Goal: Task Accomplishment & Management: Manage account settings

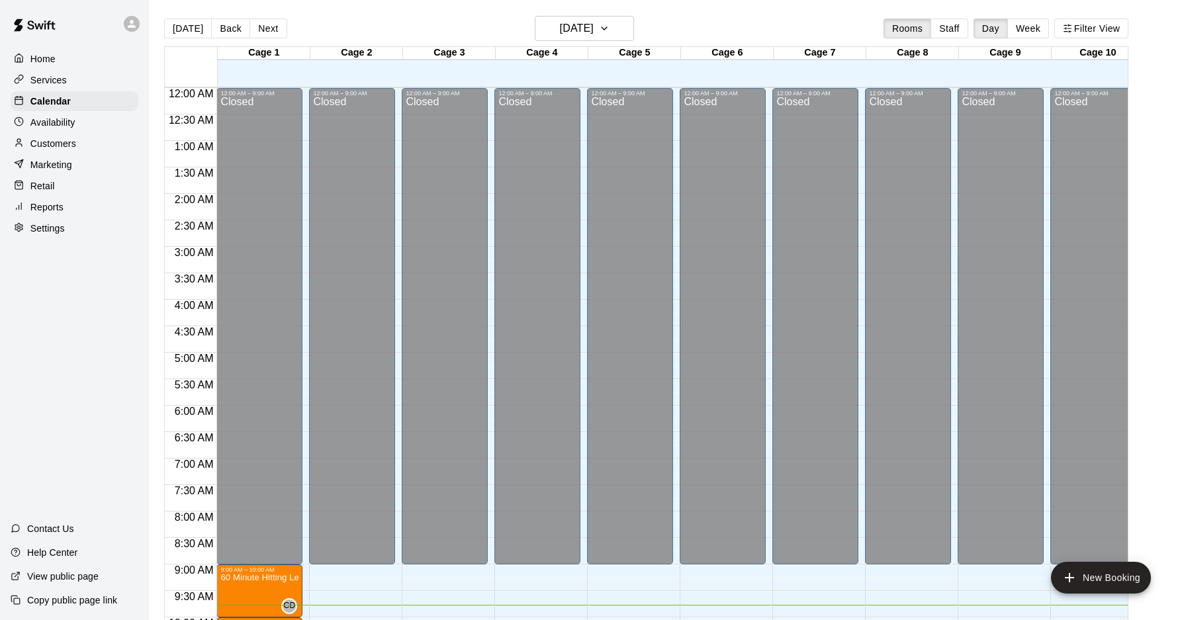
scroll to position [352, 0]
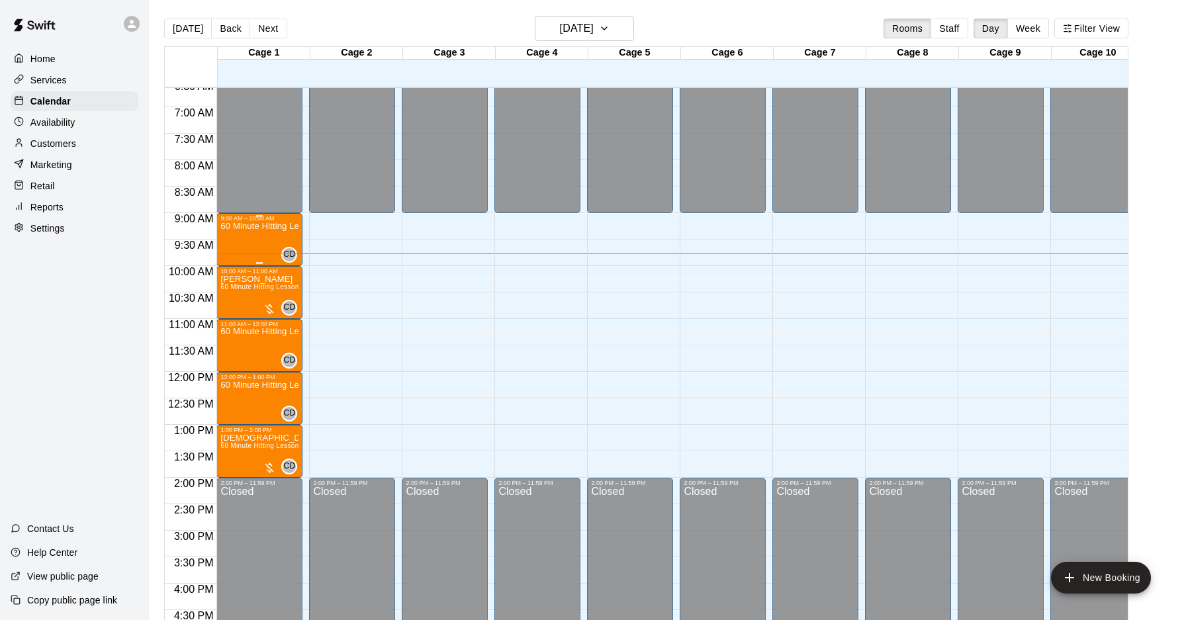
click at [245, 236] on div "60 Minute Hitting Lesson" at bounding box center [259, 532] width 78 height 620
click at [232, 267] on img "edit" at bounding box center [234, 266] width 15 height 15
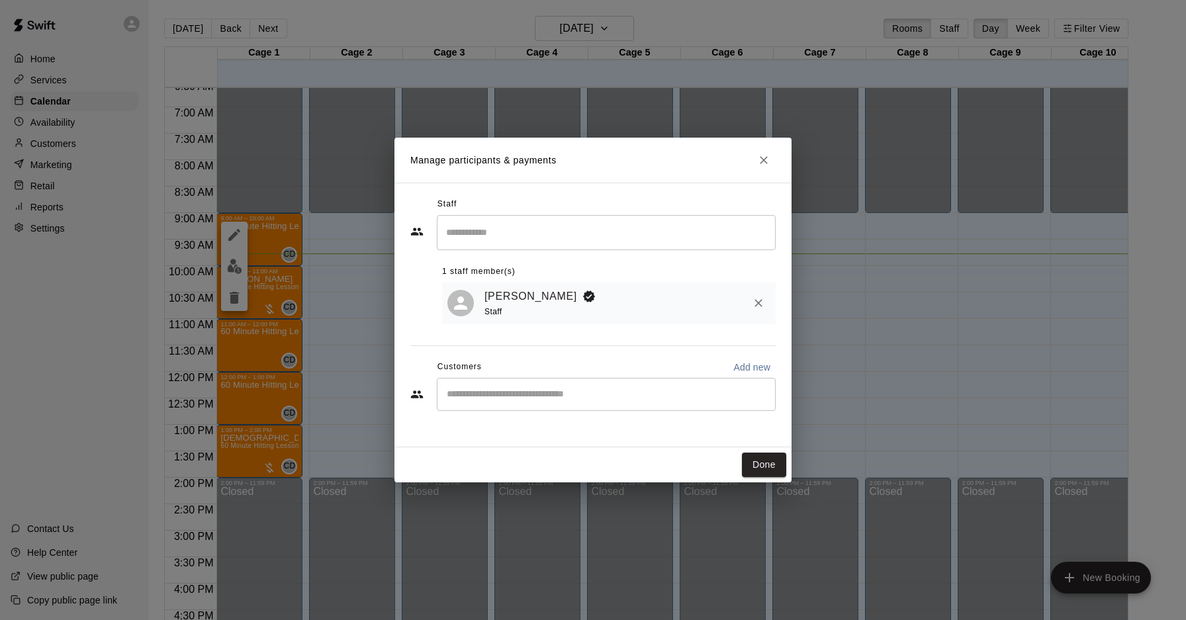
drag, startPoint x: 730, startPoint y: 378, endPoint x: 738, endPoint y: 374, distance: 9.5
click at [731, 377] on div "Customers Add new ​" at bounding box center [592, 385] width 365 height 57
click at [742, 371] on p "Add new" at bounding box center [752, 367] width 37 height 13
select select "**"
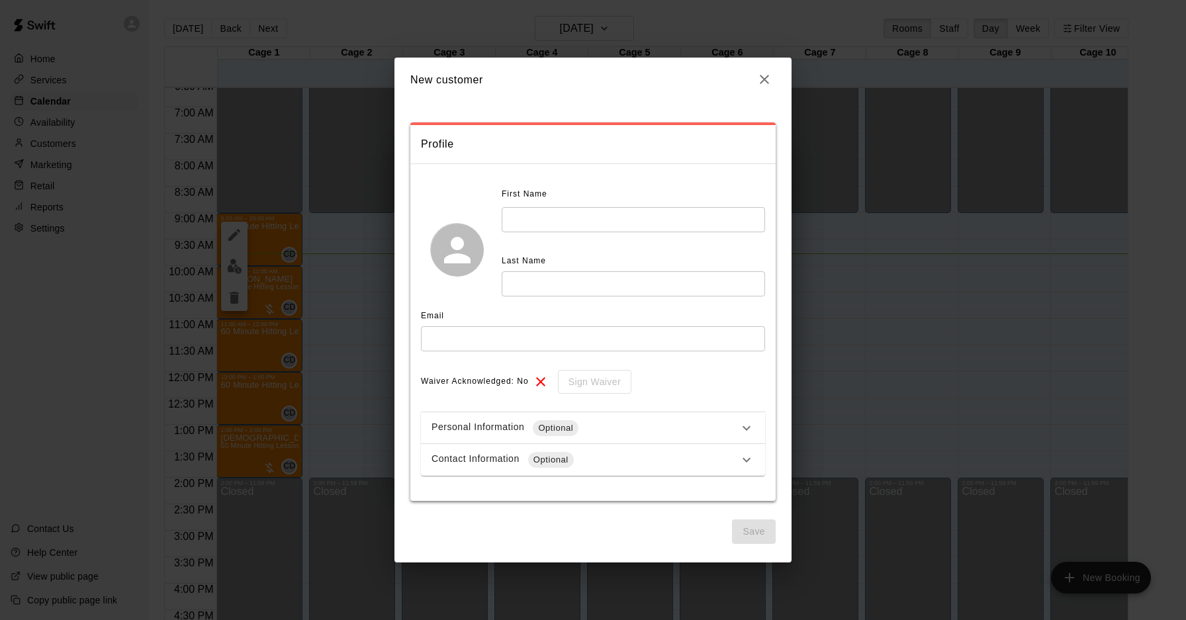
drag, startPoint x: 765, startPoint y: 77, endPoint x: 691, endPoint y: 119, distance: 84.5
click at [765, 77] on icon "button" at bounding box center [765, 80] width 16 height 16
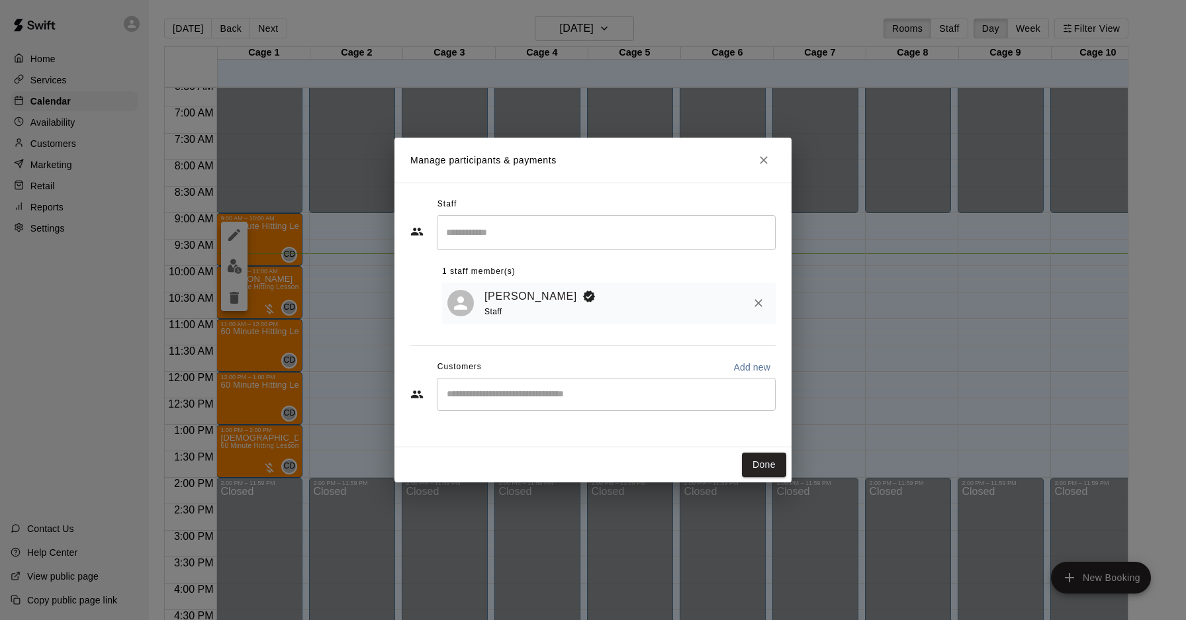
click at [763, 162] on icon "Close" at bounding box center [763, 160] width 13 height 13
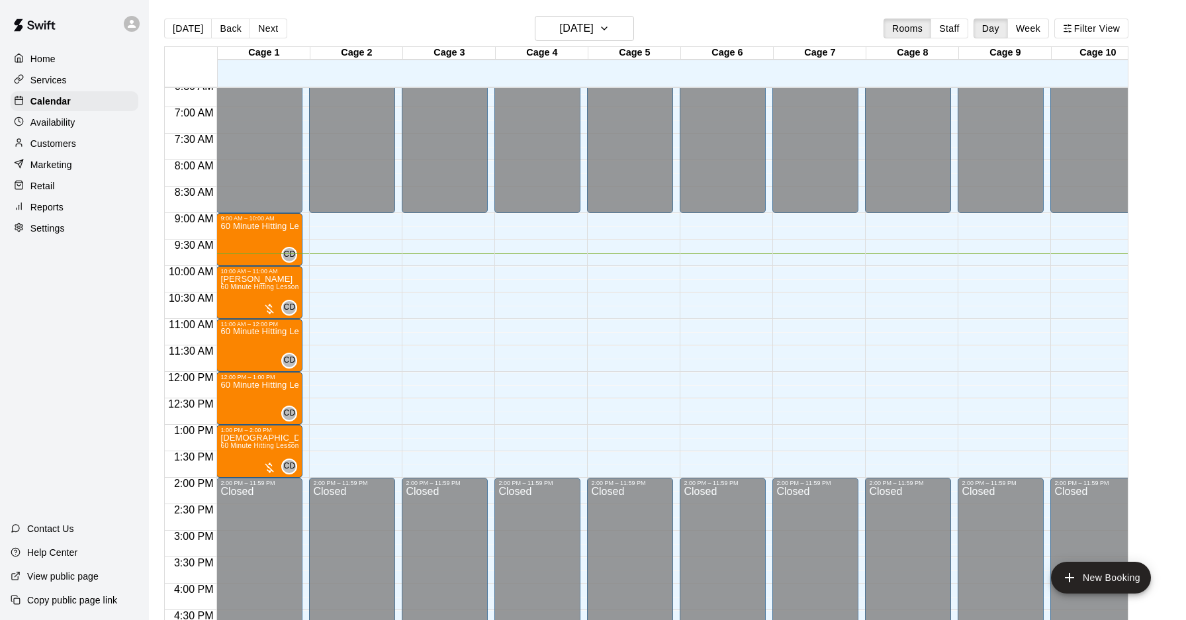
click at [64, 146] on p "Customers" at bounding box center [53, 143] width 46 height 13
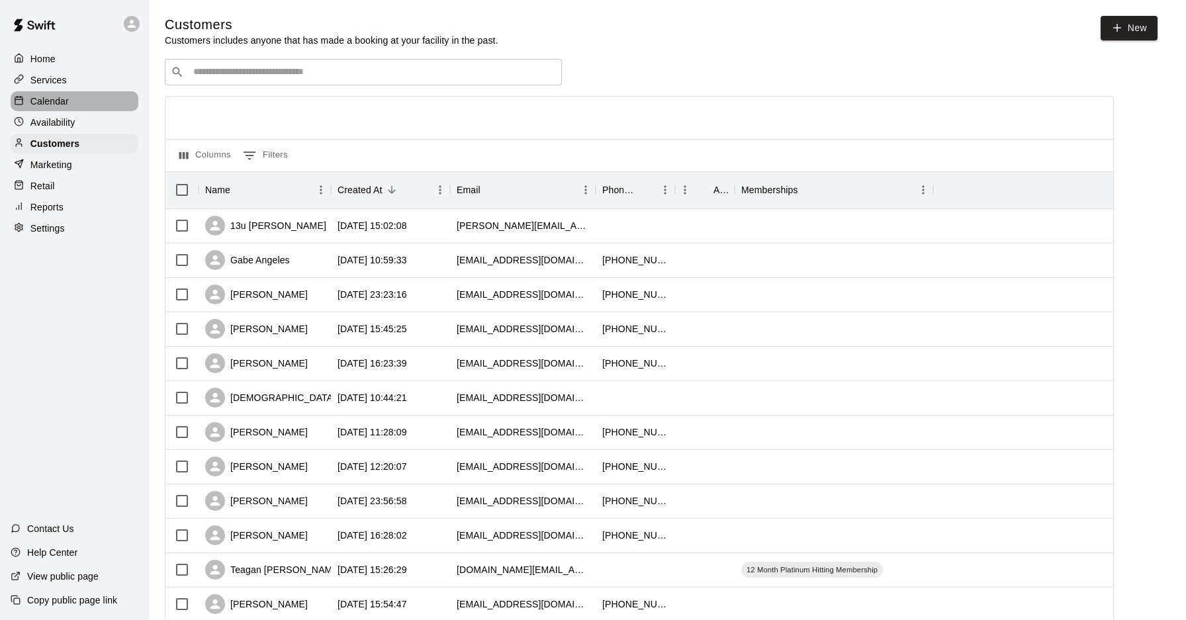
click at [79, 98] on div "Calendar" at bounding box center [75, 101] width 128 height 20
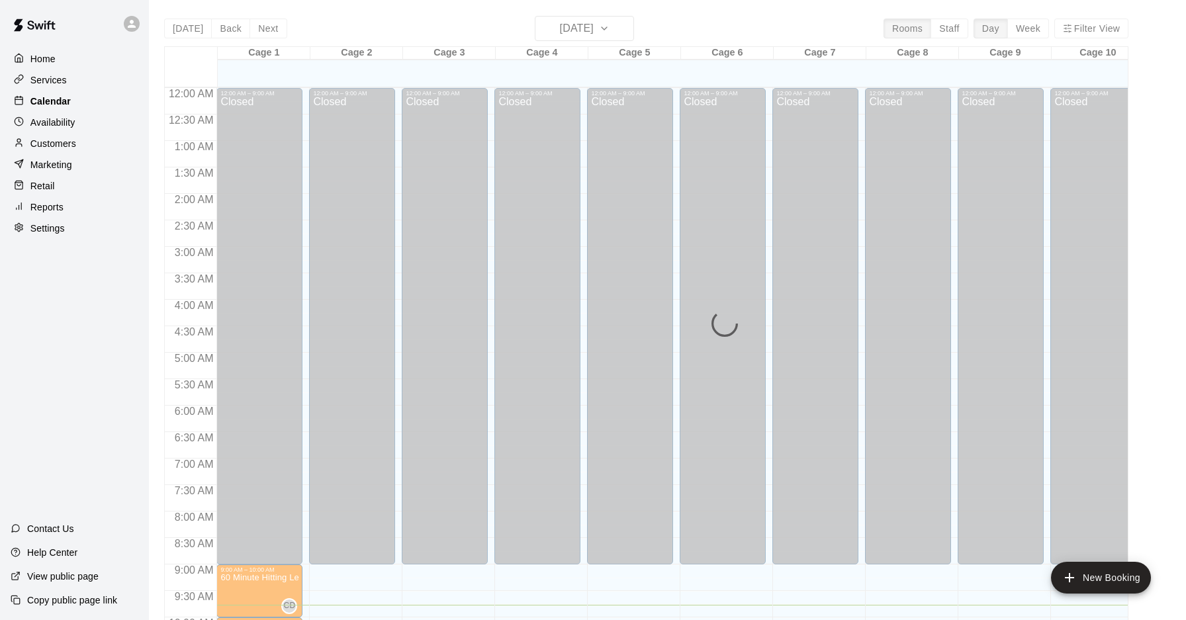
scroll to position [518, 0]
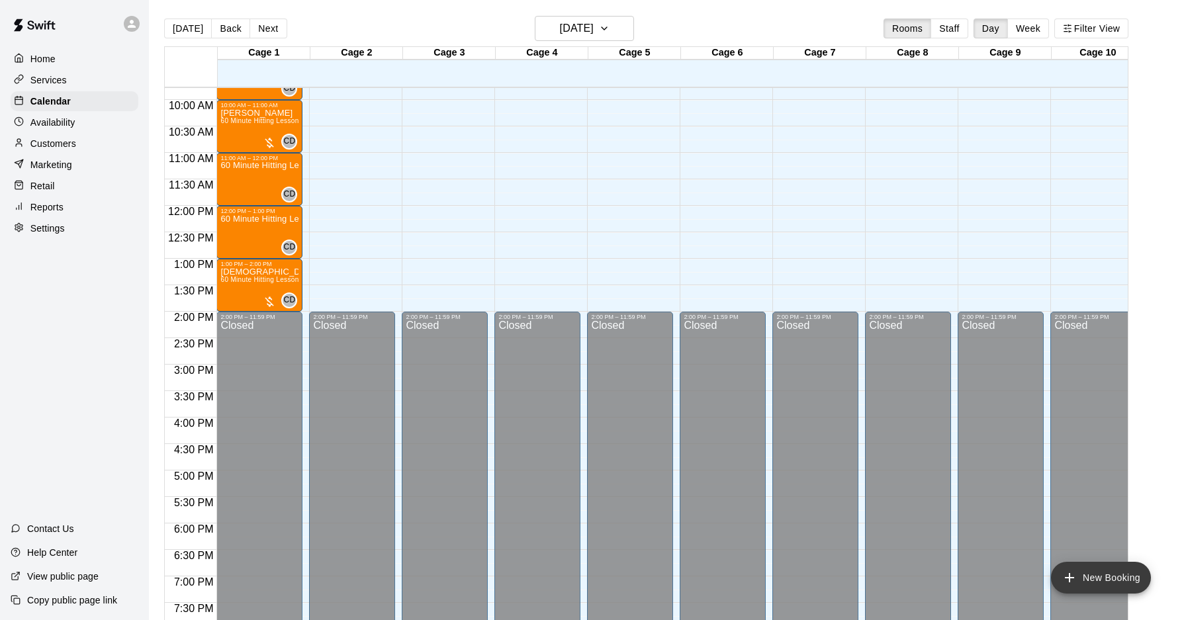
click at [1107, 579] on button "New Booking" at bounding box center [1101, 578] width 100 height 32
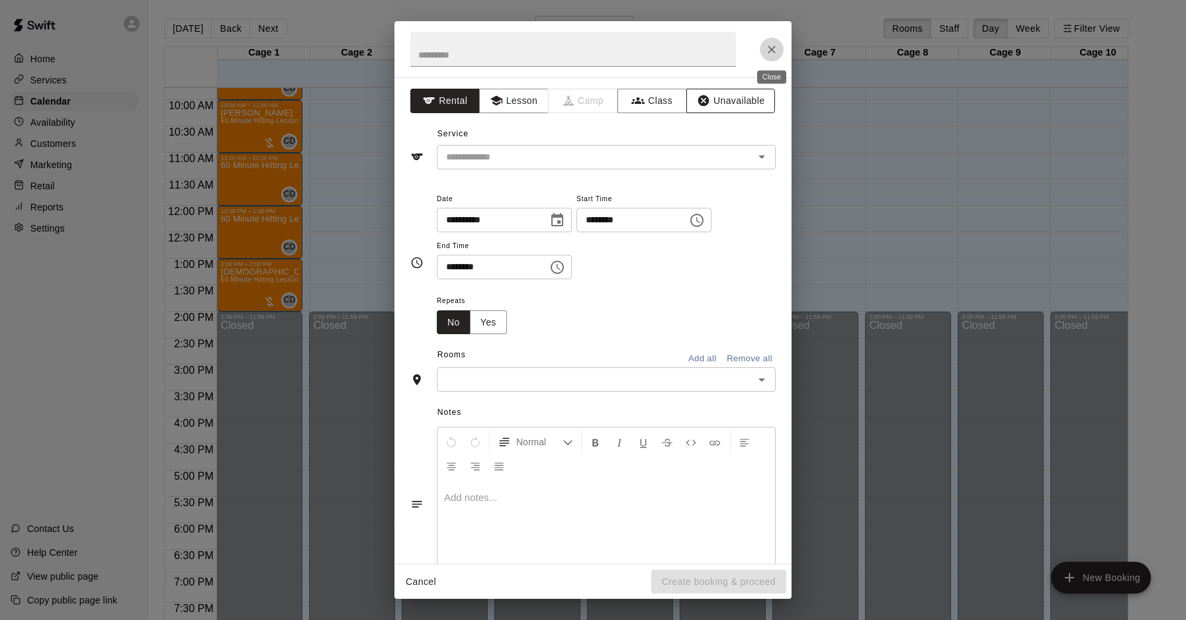
drag, startPoint x: 774, startPoint y: 54, endPoint x: 743, endPoint y: 111, distance: 65.5
click at [774, 54] on icon "Close" at bounding box center [771, 49] width 13 height 13
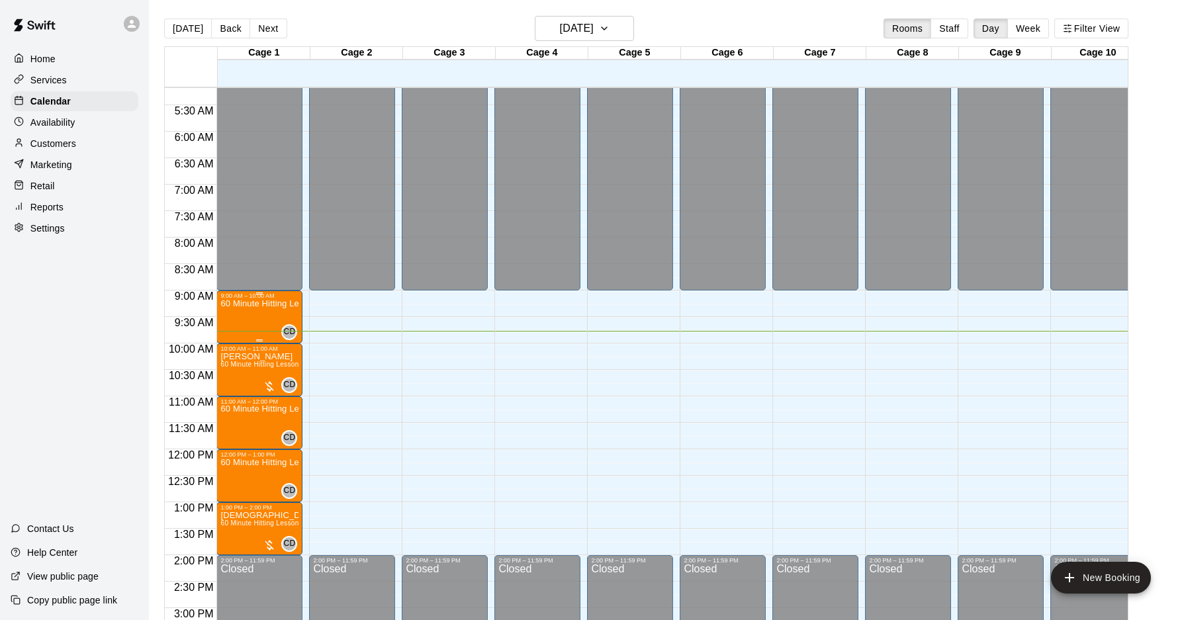
scroll to position [266, 0]
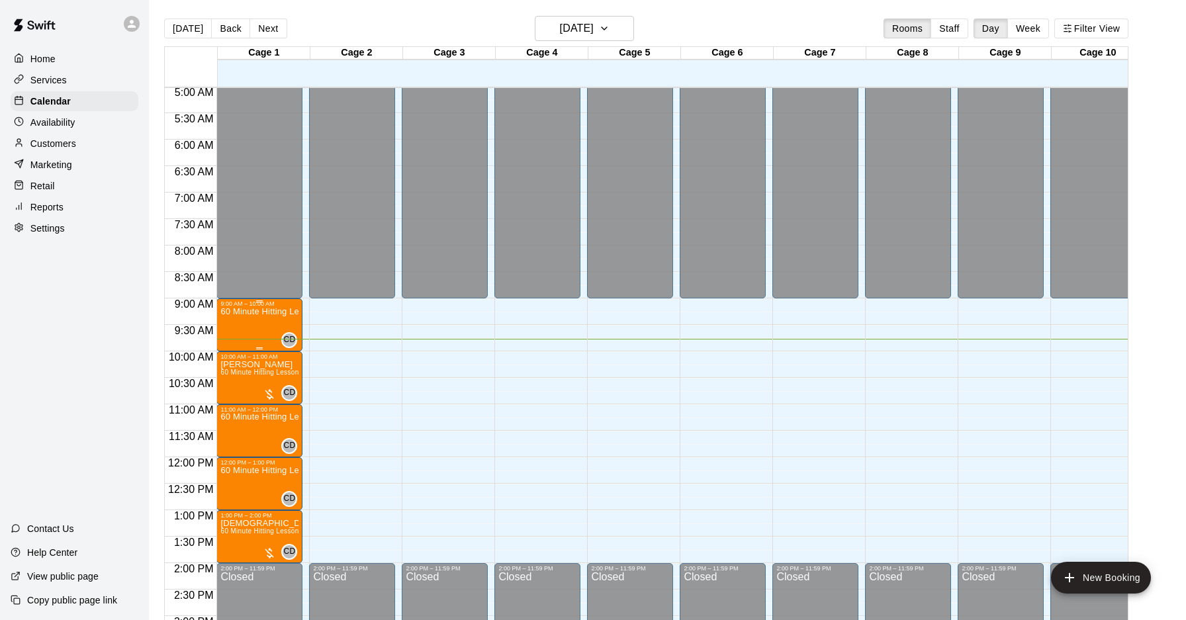
click at [259, 326] on div "60 Minute Hitting Lesson" at bounding box center [259, 617] width 78 height 620
click at [227, 352] on img "edit" at bounding box center [234, 352] width 15 height 15
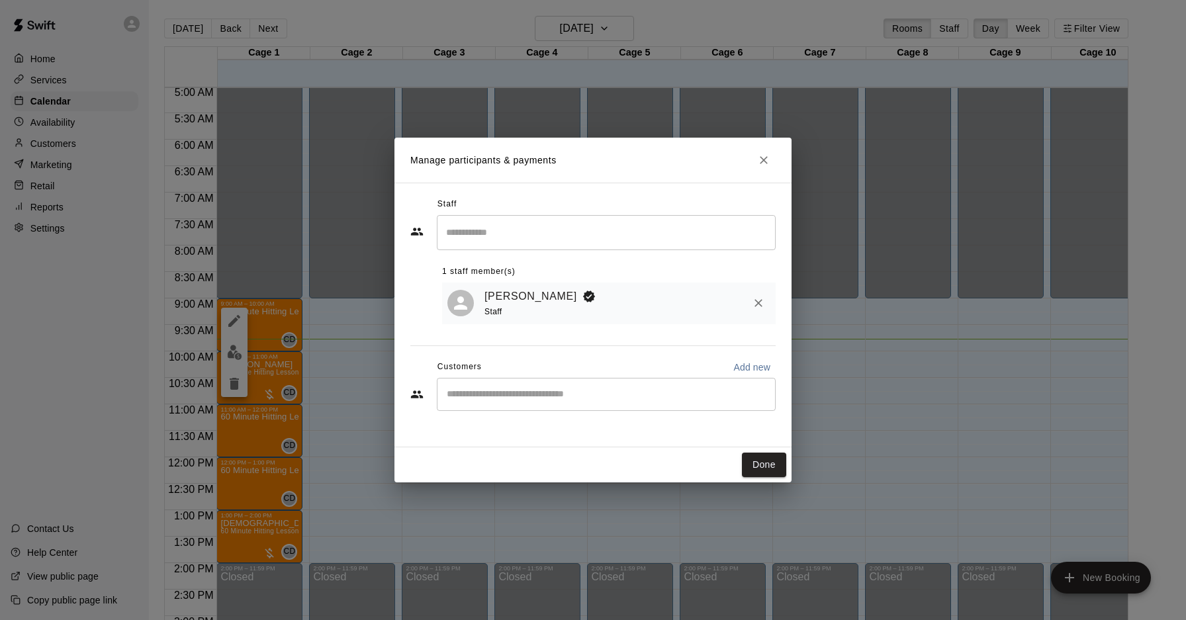
click at [736, 369] on p "Add new" at bounding box center [752, 367] width 37 height 13
select select "**"
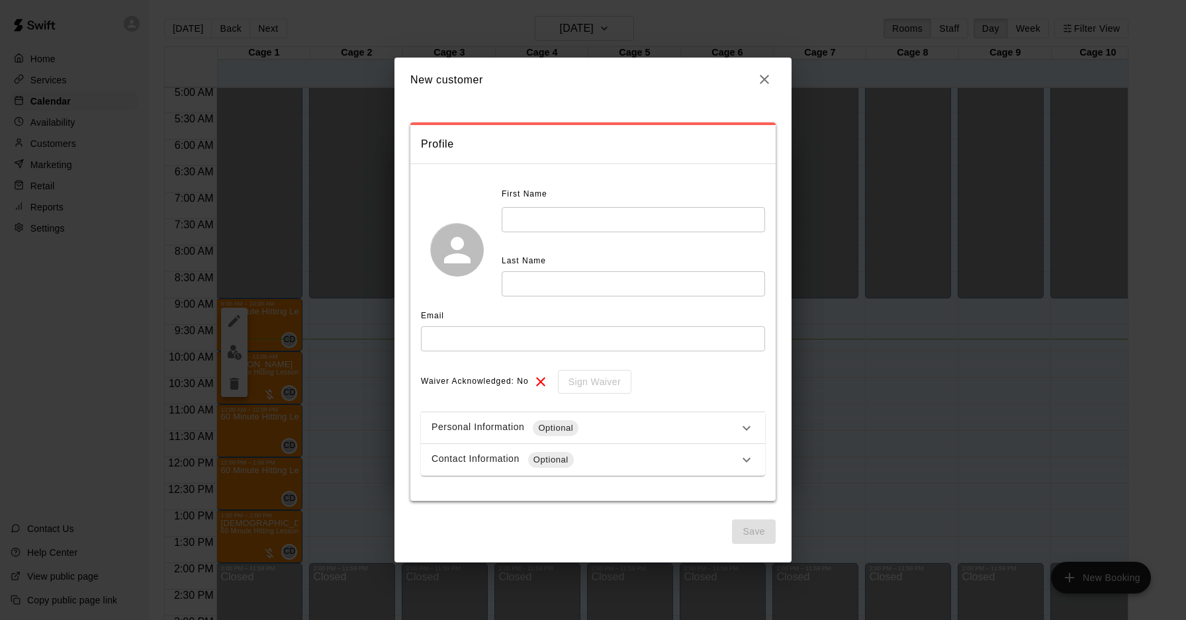
click at [533, 218] on input "text" at bounding box center [634, 219] width 264 height 24
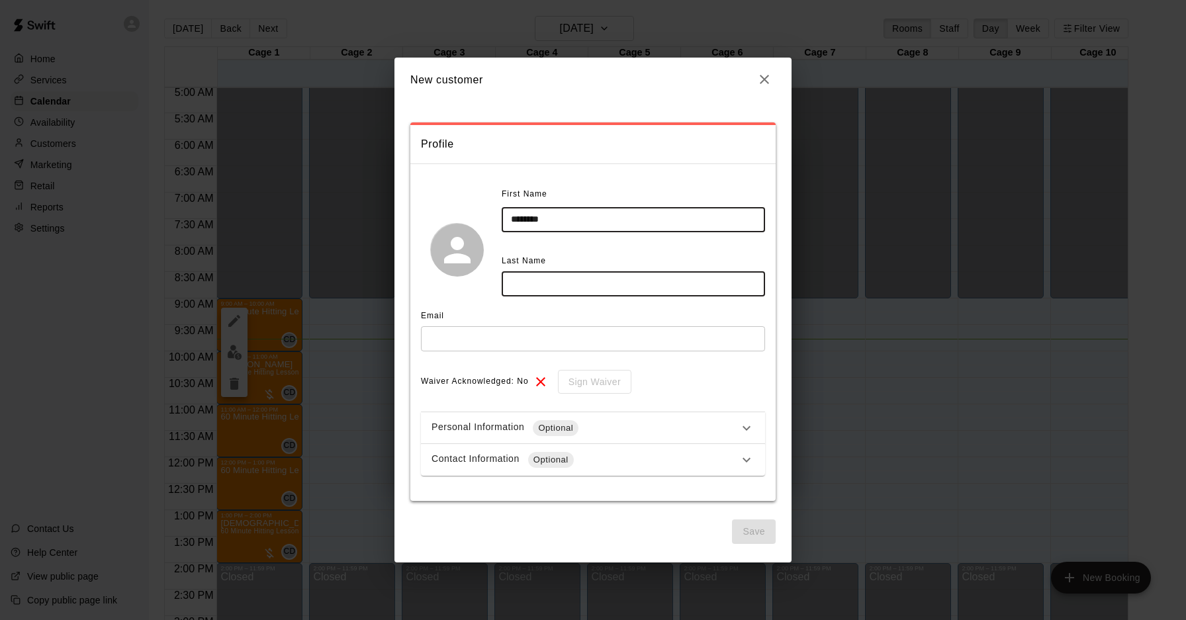
type input "*******"
click at [585, 291] on input "text" at bounding box center [634, 283] width 264 height 24
type input "******"
click at [565, 346] on input "text" at bounding box center [593, 338] width 344 height 24
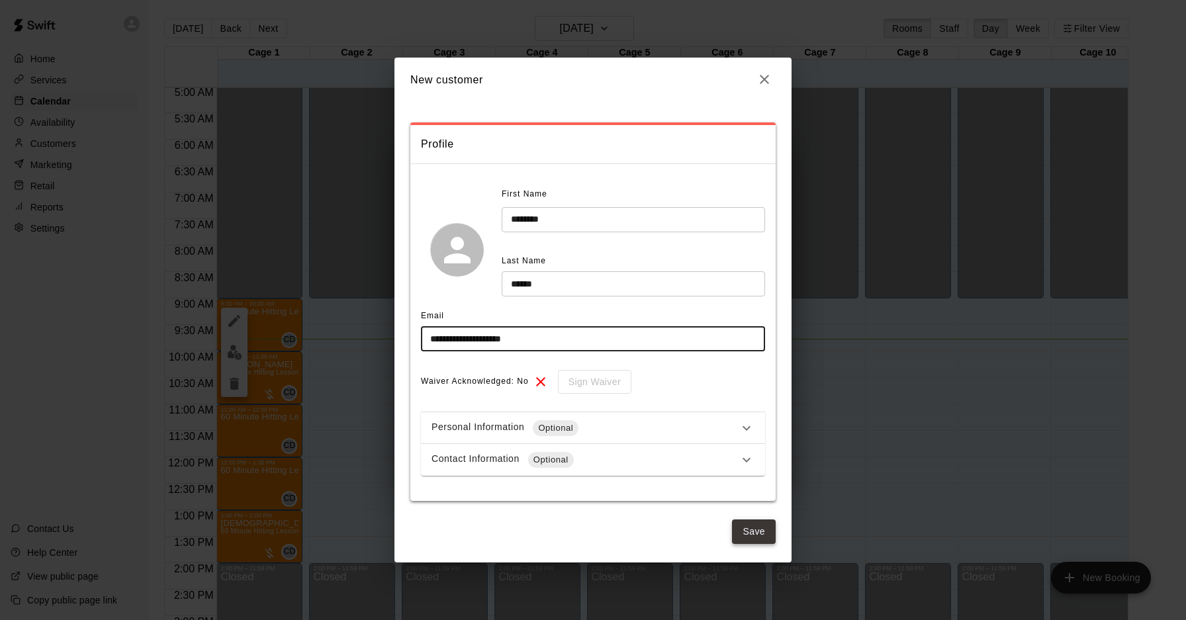
type input "**********"
click at [757, 529] on button "Save" at bounding box center [754, 532] width 44 height 24
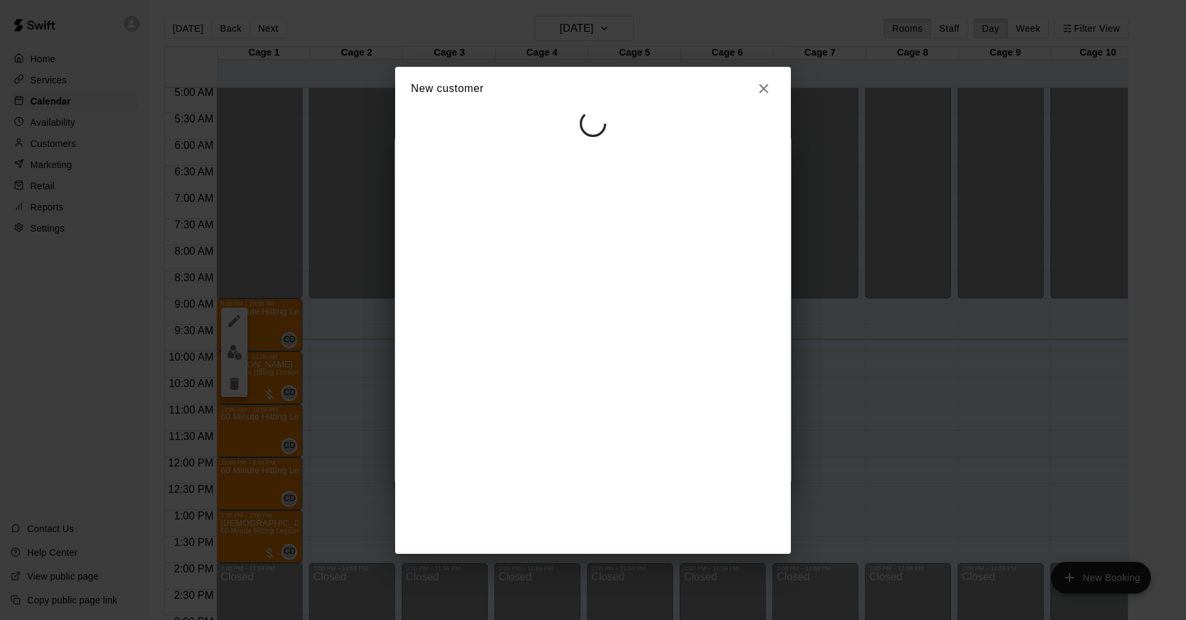
select select "**"
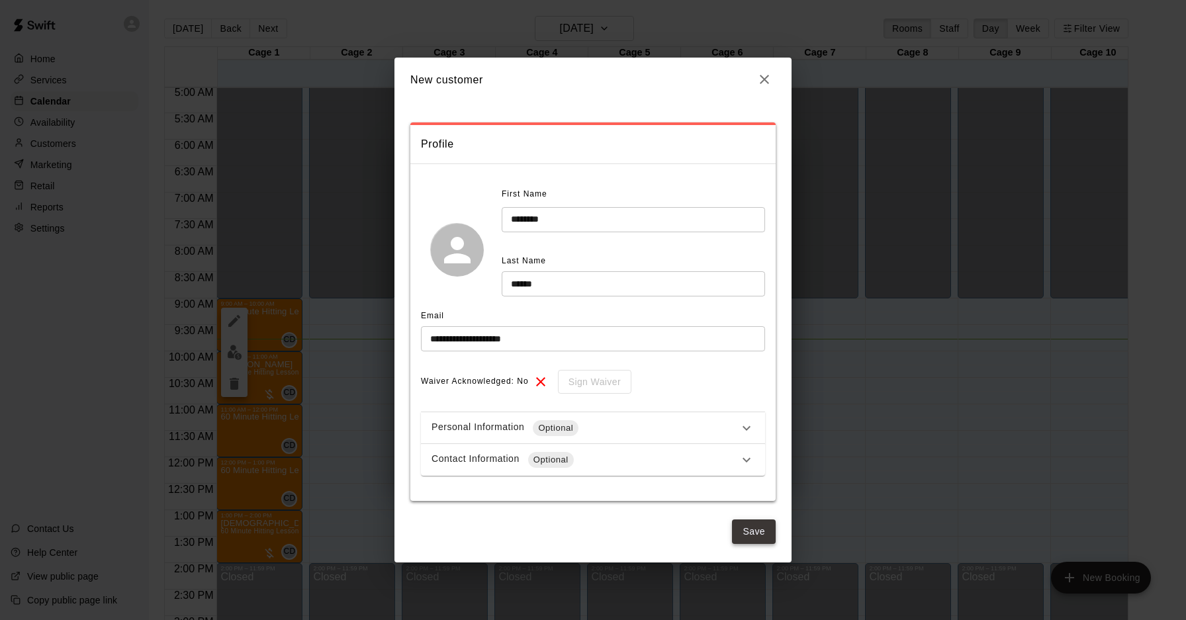
click at [749, 534] on button "Save" at bounding box center [754, 532] width 44 height 24
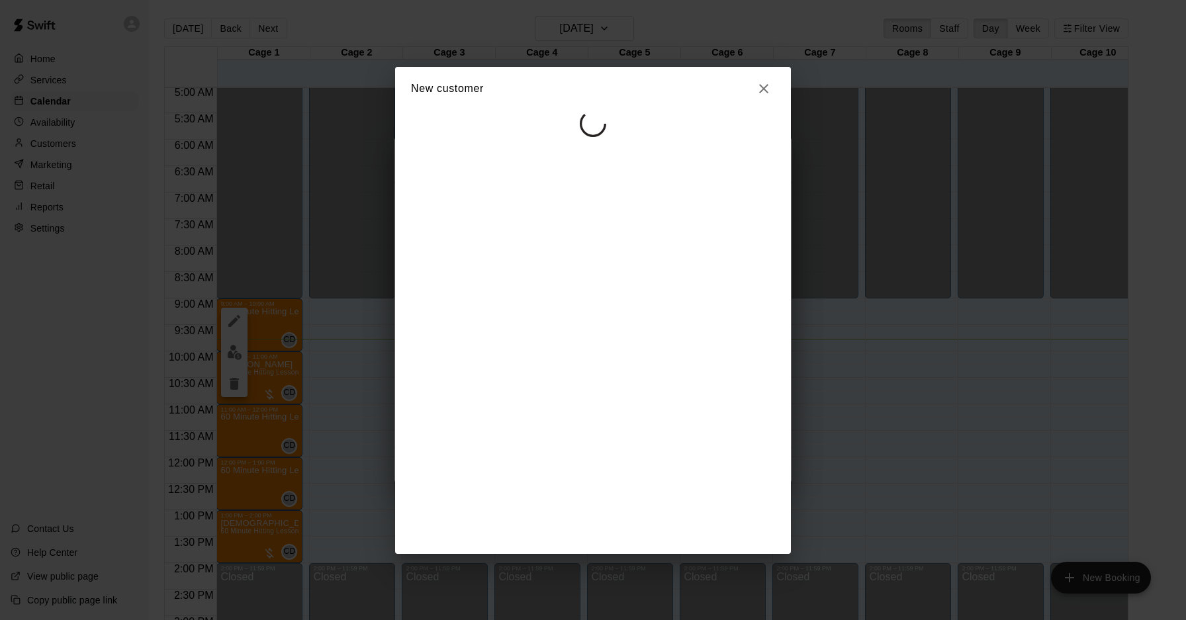
select select "**"
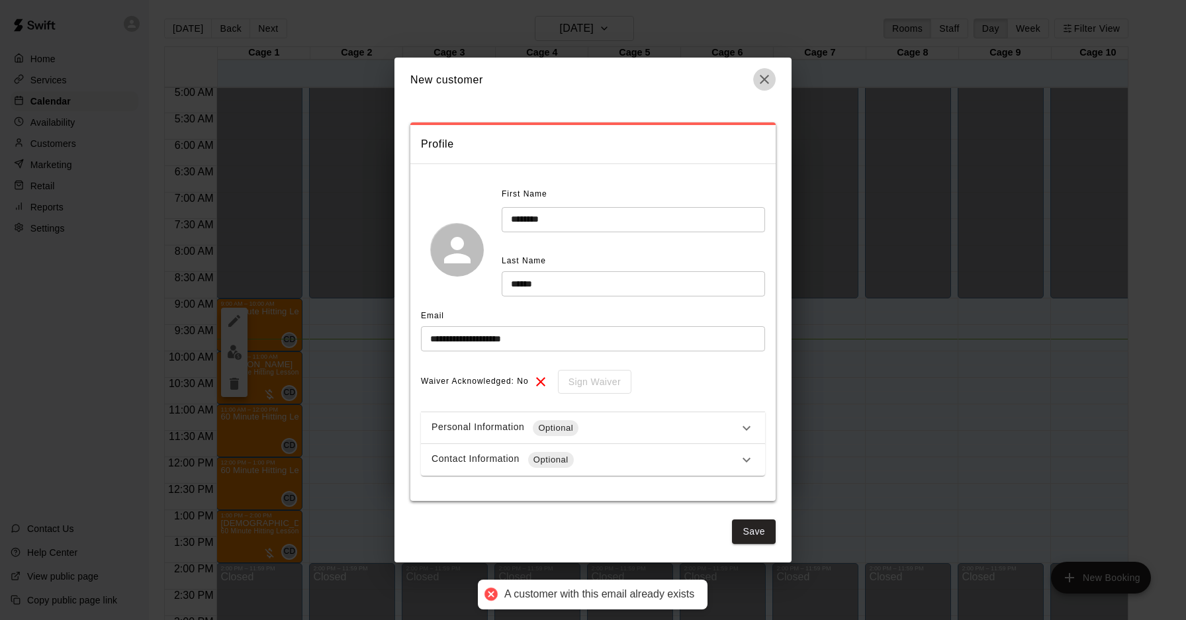
click at [774, 75] on button "button" at bounding box center [764, 79] width 23 height 23
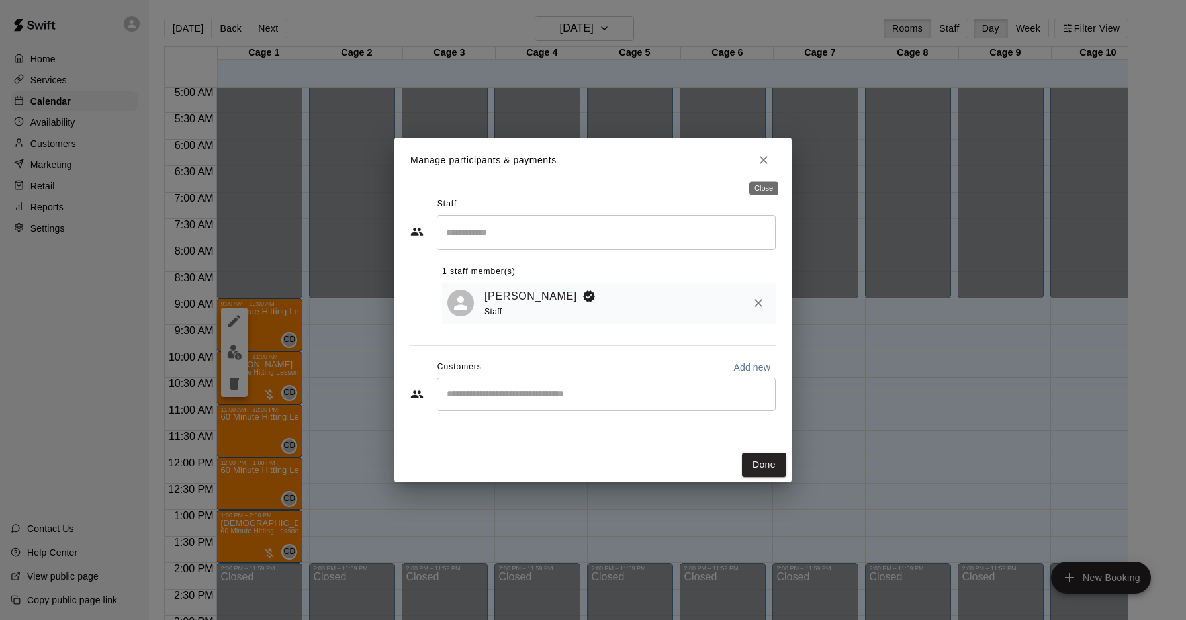
click at [766, 164] on icon "Close" at bounding box center [763, 160] width 13 height 13
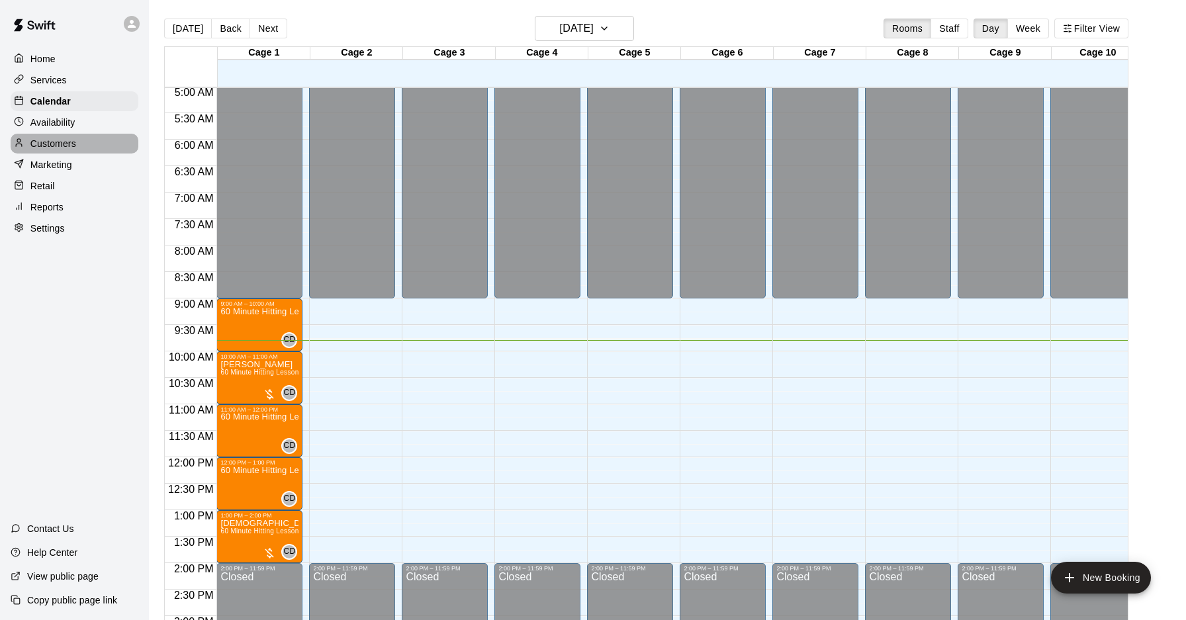
drag, startPoint x: 85, startPoint y: 140, endPoint x: 93, endPoint y: 138, distance: 7.7
click at [86, 140] on div "Customers" at bounding box center [75, 144] width 128 height 20
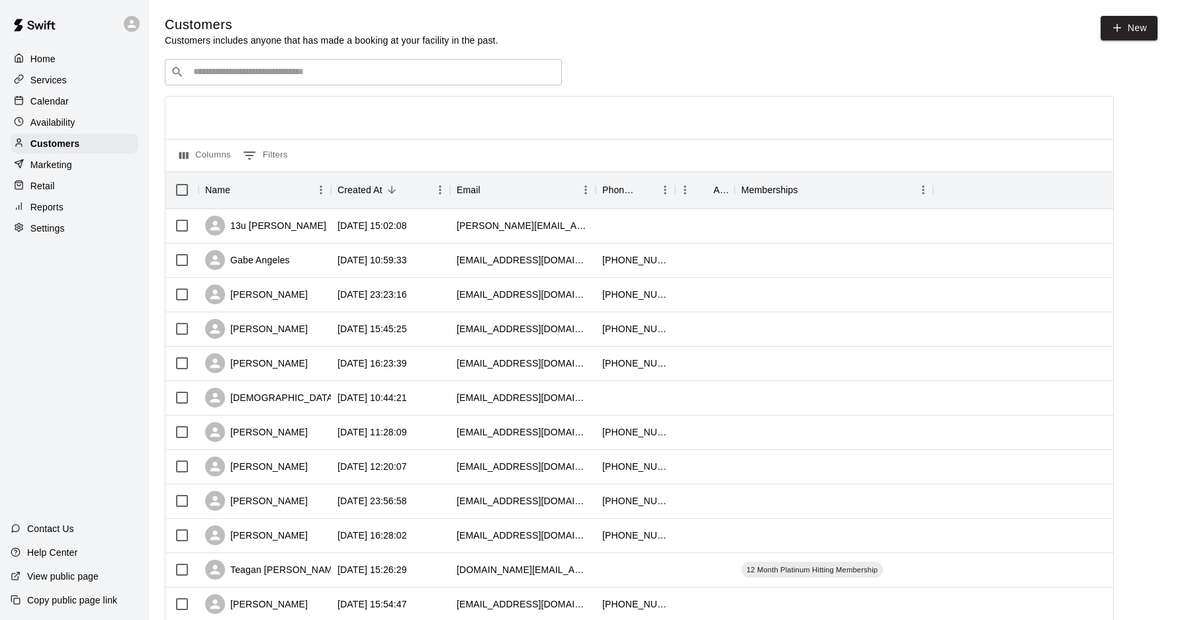
click at [260, 79] on div "​ ​" at bounding box center [363, 72] width 397 height 26
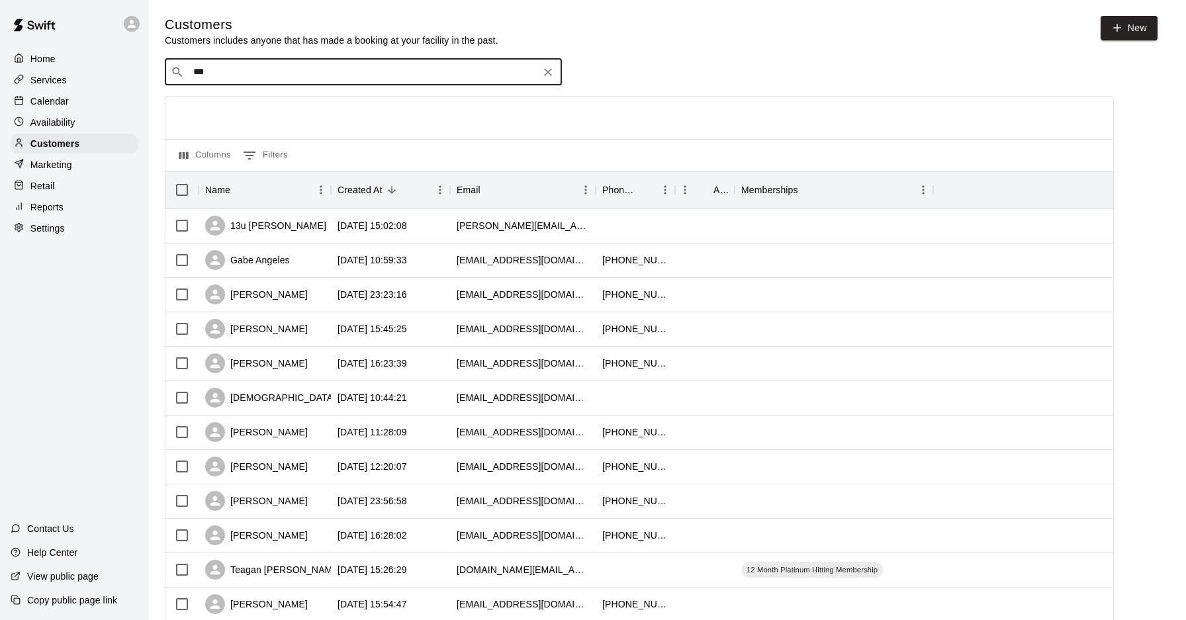
type input "****"
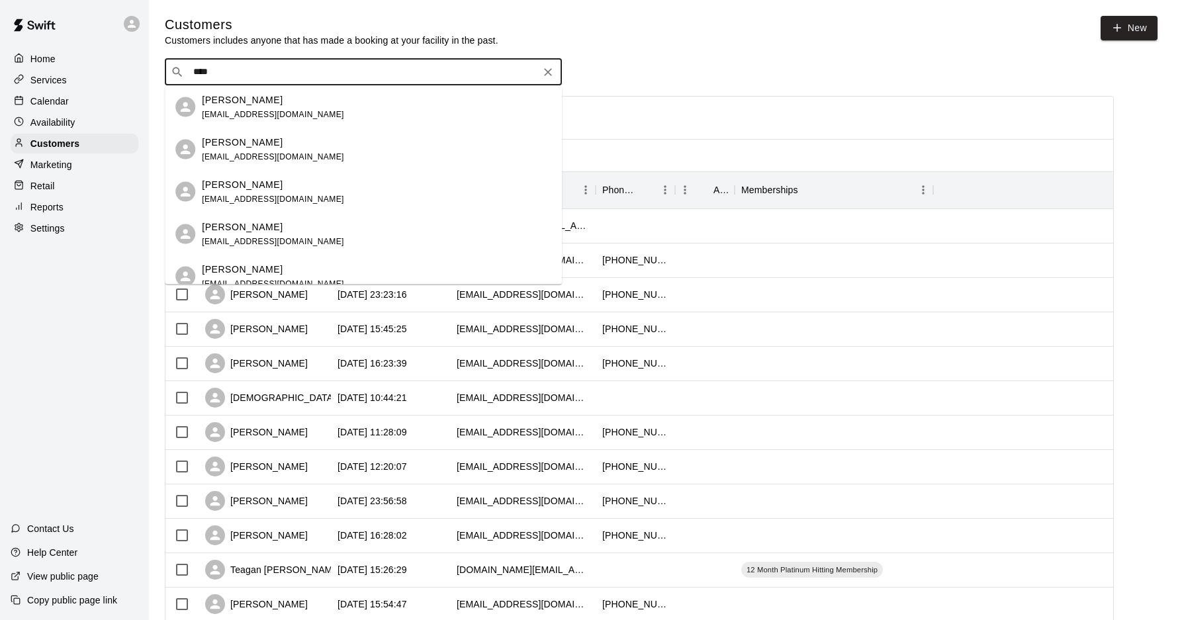
click at [320, 194] on div "[PERSON_NAME] [EMAIL_ADDRESS][DOMAIN_NAME]" at bounding box center [377, 191] width 350 height 28
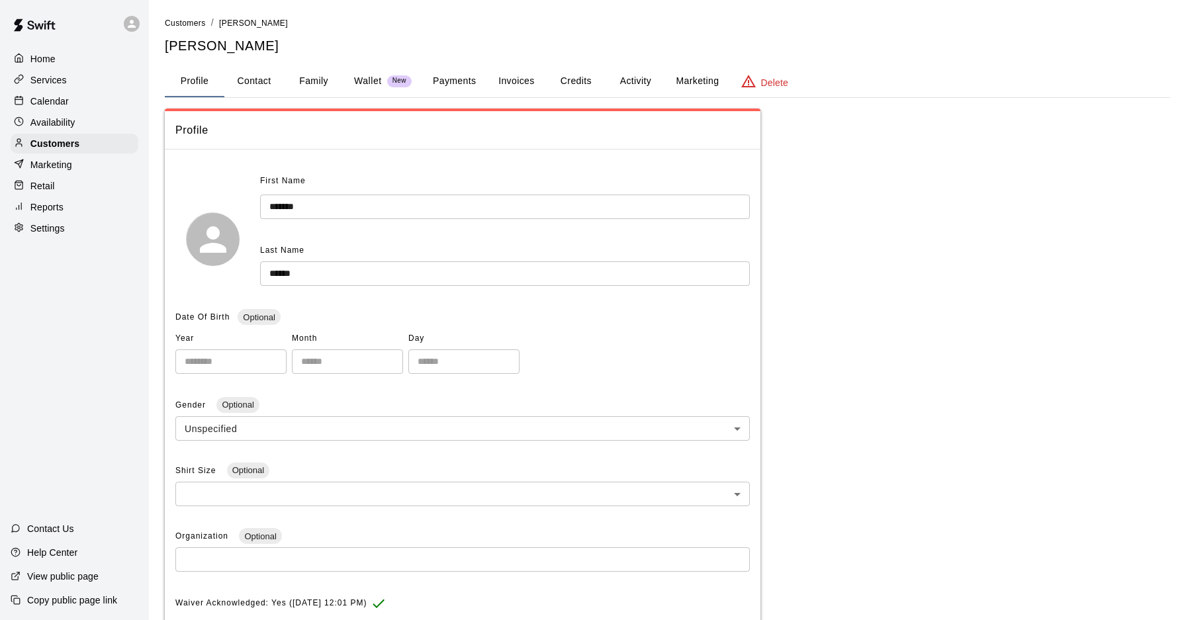
click at [466, 75] on button "Payments" at bounding box center [454, 82] width 64 height 32
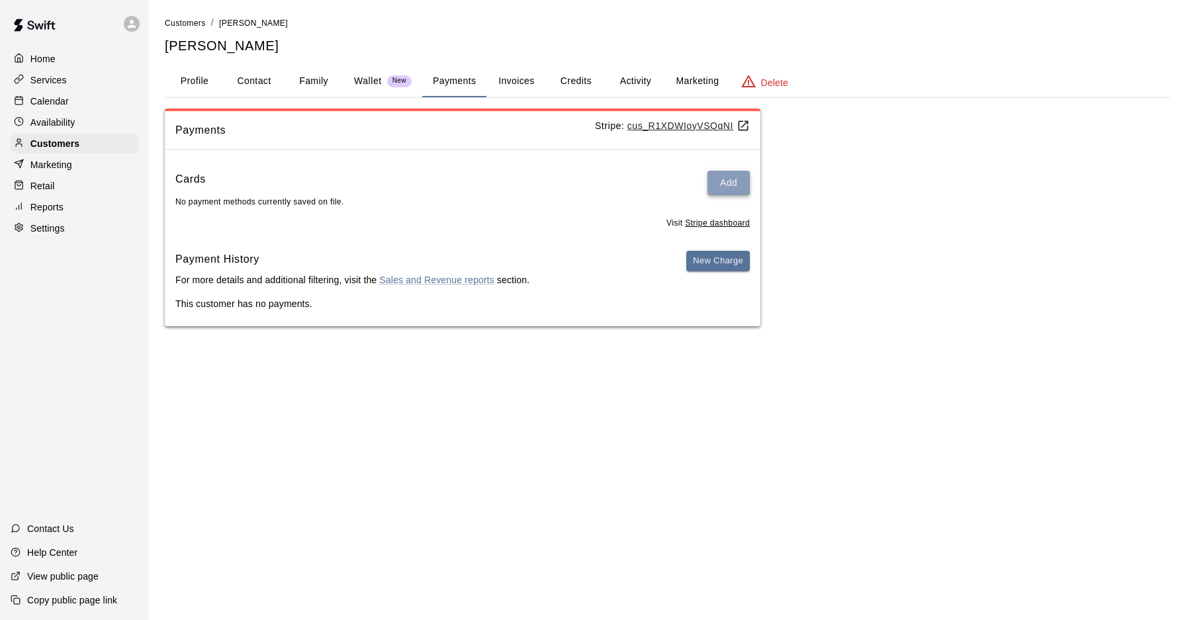
click at [728, 185] on button "Add" at bounding box center [729, 183] width 42 height 24
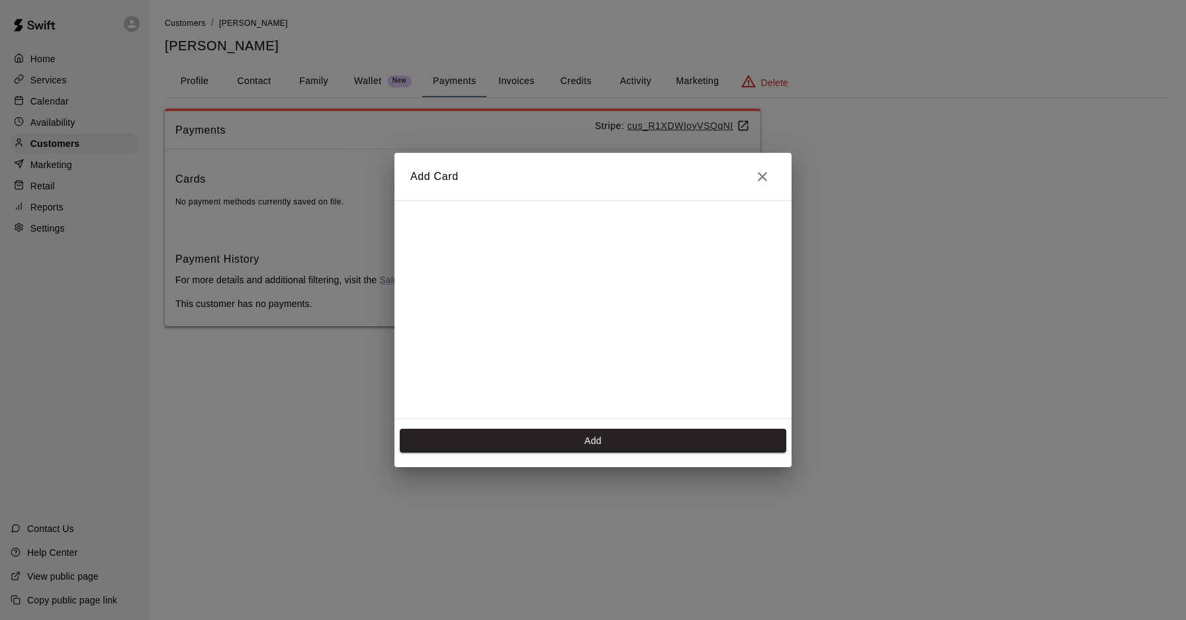
scroll to position [234, 0]
click at [761, 174] on icon "Close" at bounding box center [763, 177] width 16 height 16
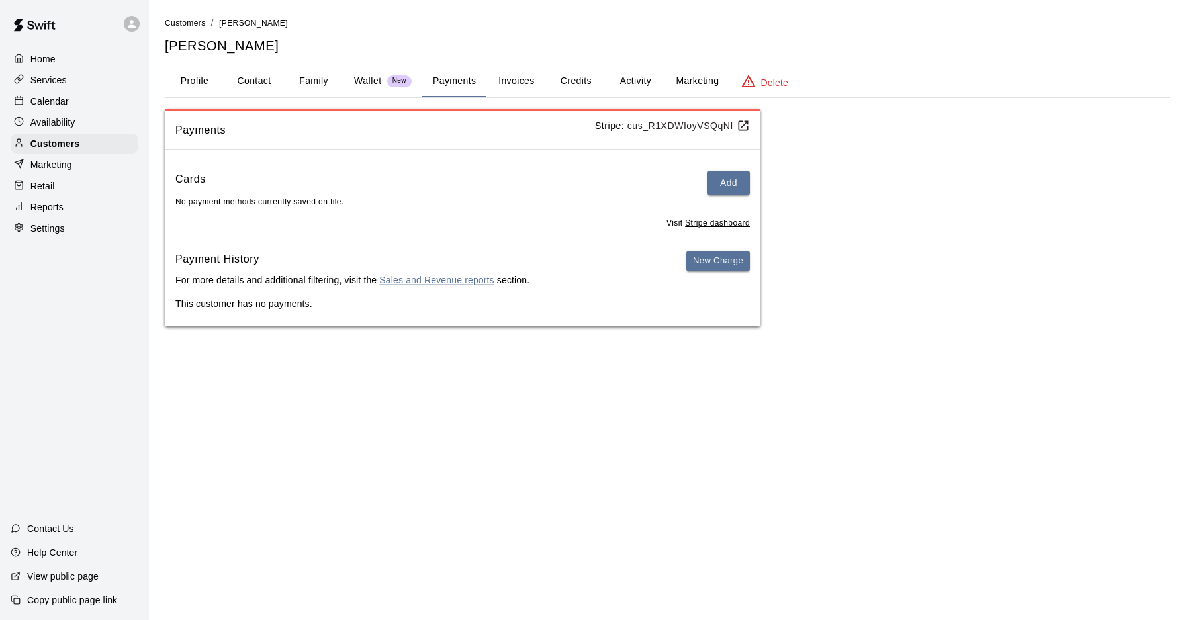
click at [103, 107] on div "Calendar" at bounding box center [75, 101] width 128 height 20
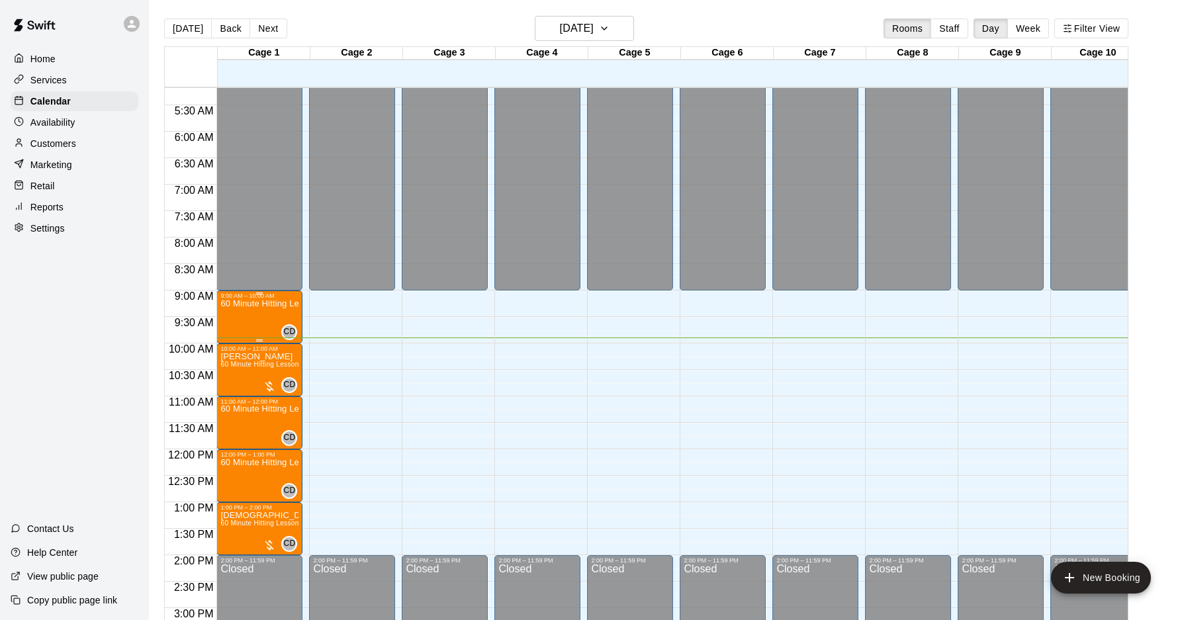
scroll to position [273, 0]
click at [260, 316] on div "60 Minute Hitting Lesson" at bounding box center [259, 611] width 78 height 620
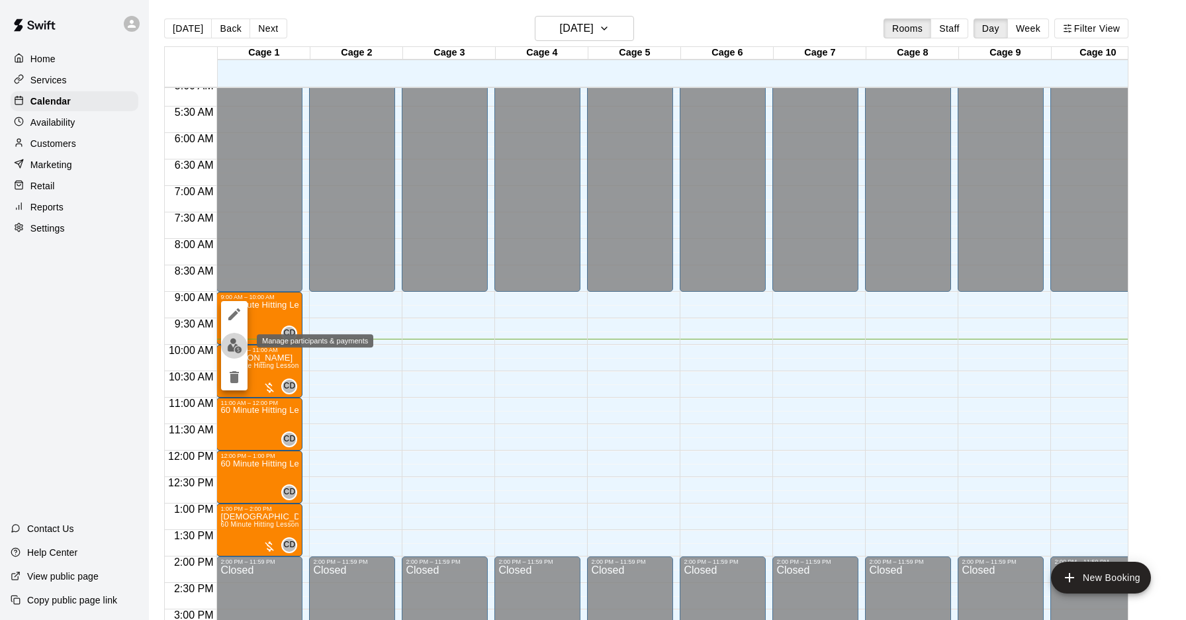
click at [233, 336] on button "edit" at bounding box center [234, 346] width 26 height 26
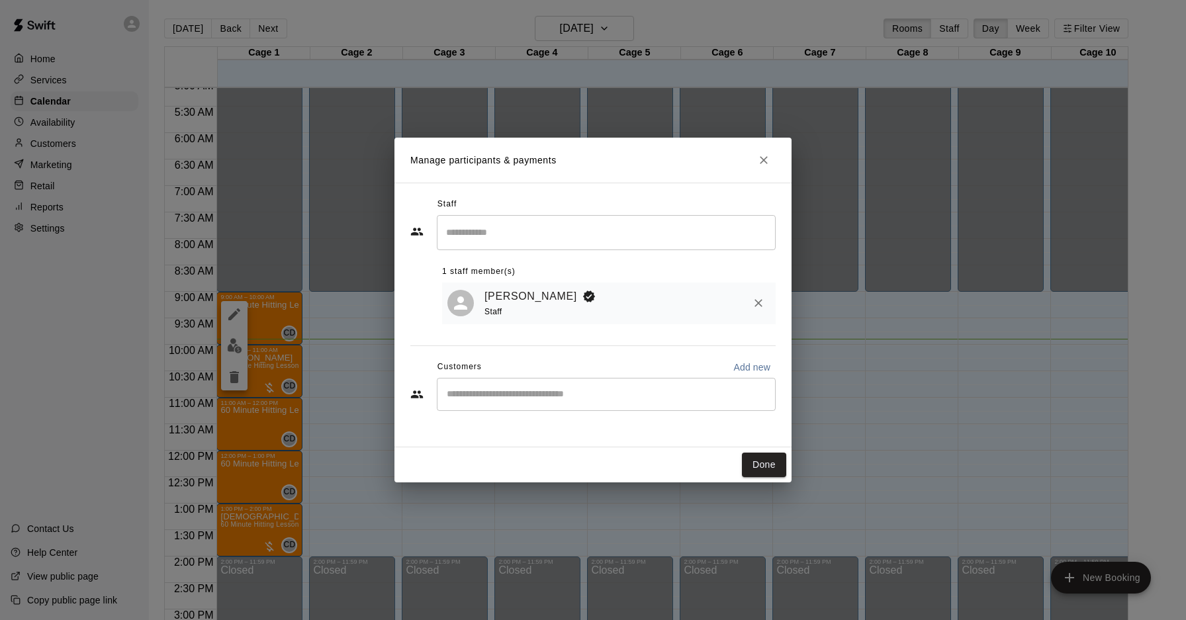
click at [564, 397] on input "Start typing to search customers..." at bounding box center [606, 394] width 327 height 13
type input "******"
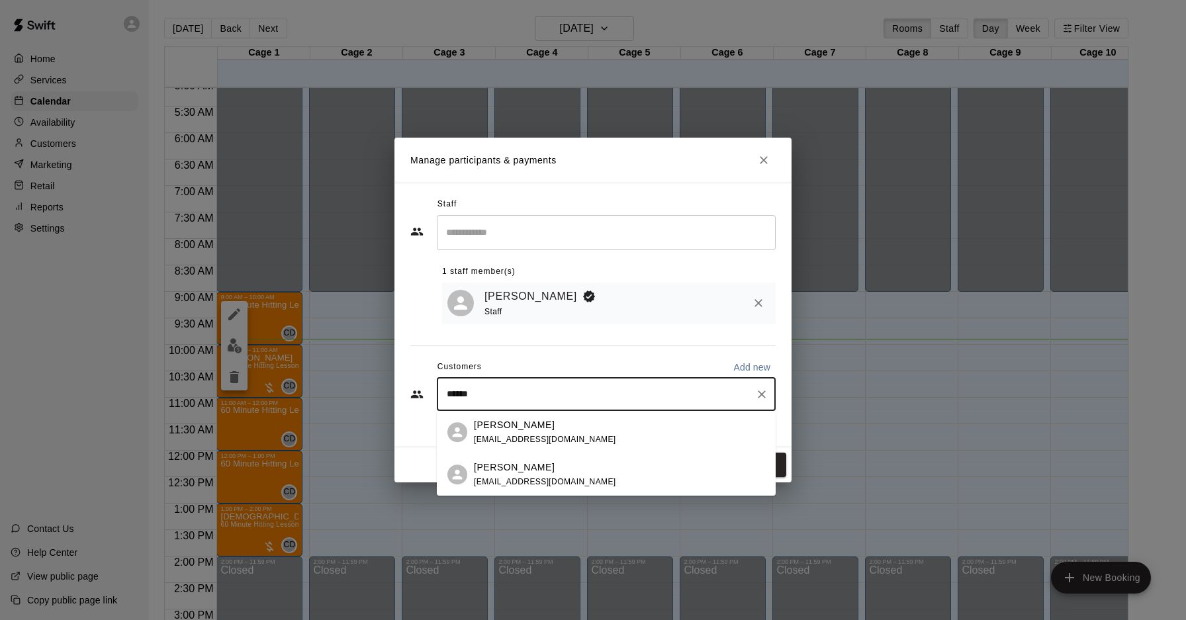
click at [547, 432] on div "[PERSON_NAME] [EMAIL_ADDRESS][DOMAIN_NAME]" at bounding box center [545, 432] width 142 height 28
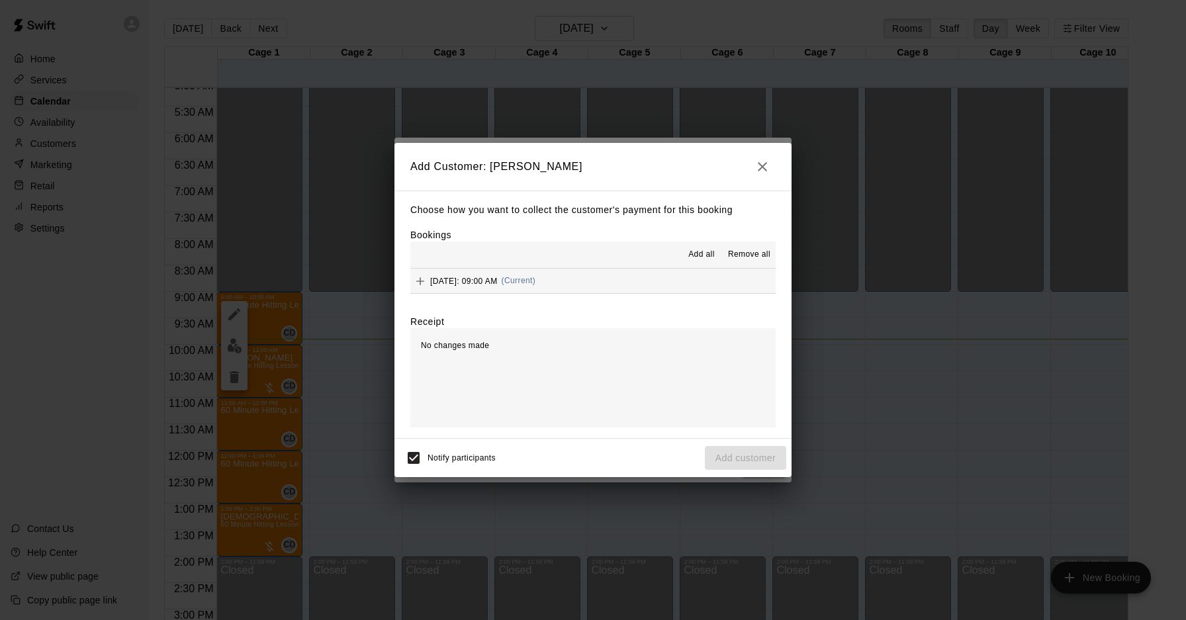
drag, startPoint x: 769, startPoint y: 164, endPoint x: 724, endPoint y: 168, distance: 45.9
click at [769, 164] on icon "button" at bounding box center [763, 167] width 16 height 16
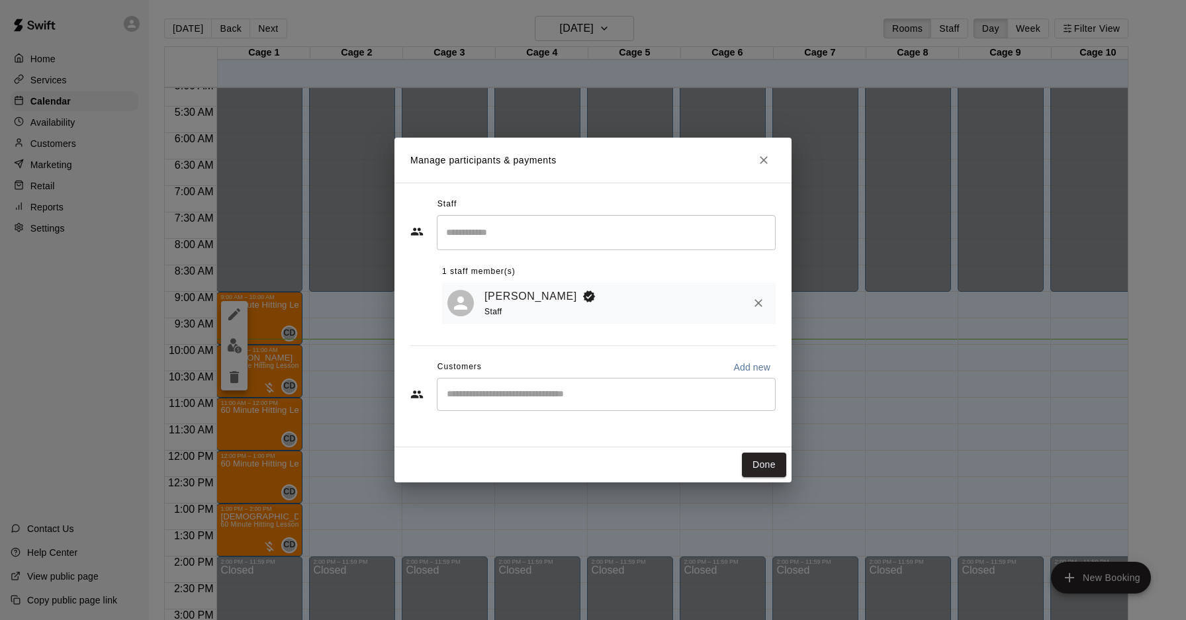
click at [70, 87] on div "Manage participants & payments Staff ​ 1 staff member(s) [PERSON_NAME] Staff Cu…" at bounding box center [593, 310] width 1186 height 620
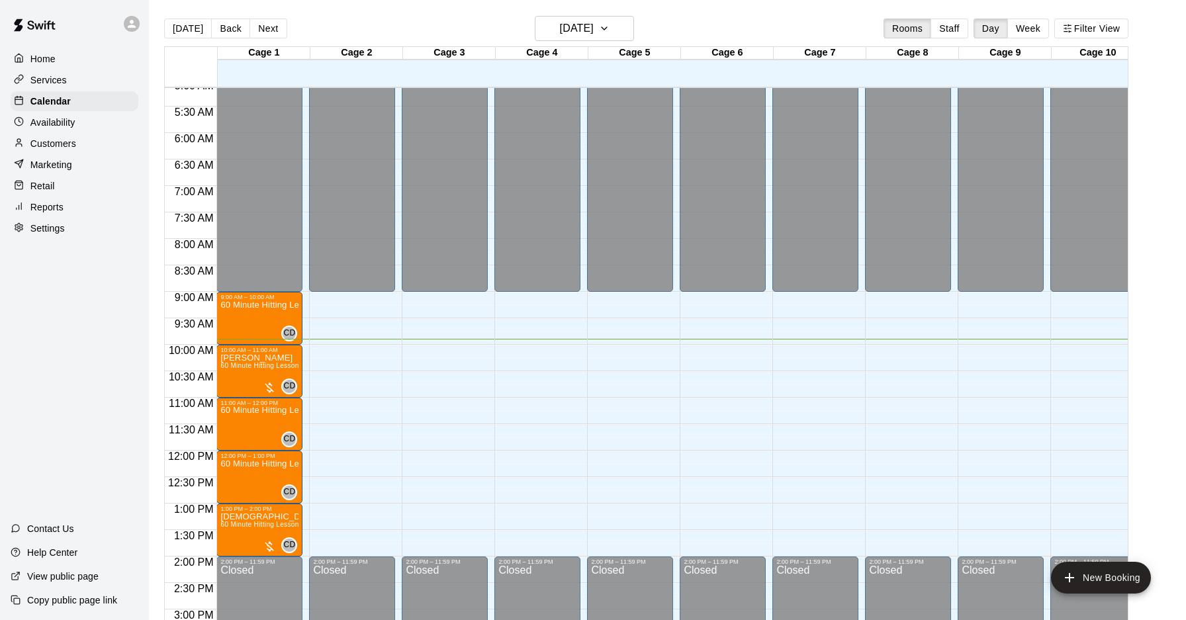
click at [58, 139] on p "Customers" at bounding box center [53, 143] width 46 height 13
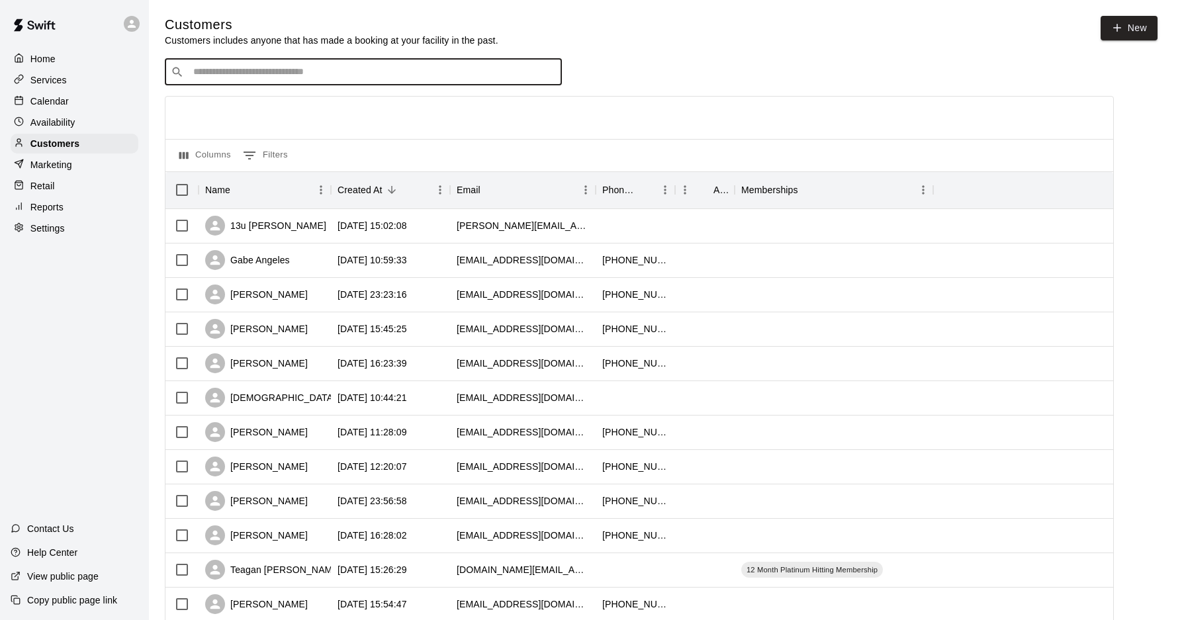
click at [269, 68] on input "Search customers by name or email" at bounding box center [372, 72] width 367 height 13
type input "****"
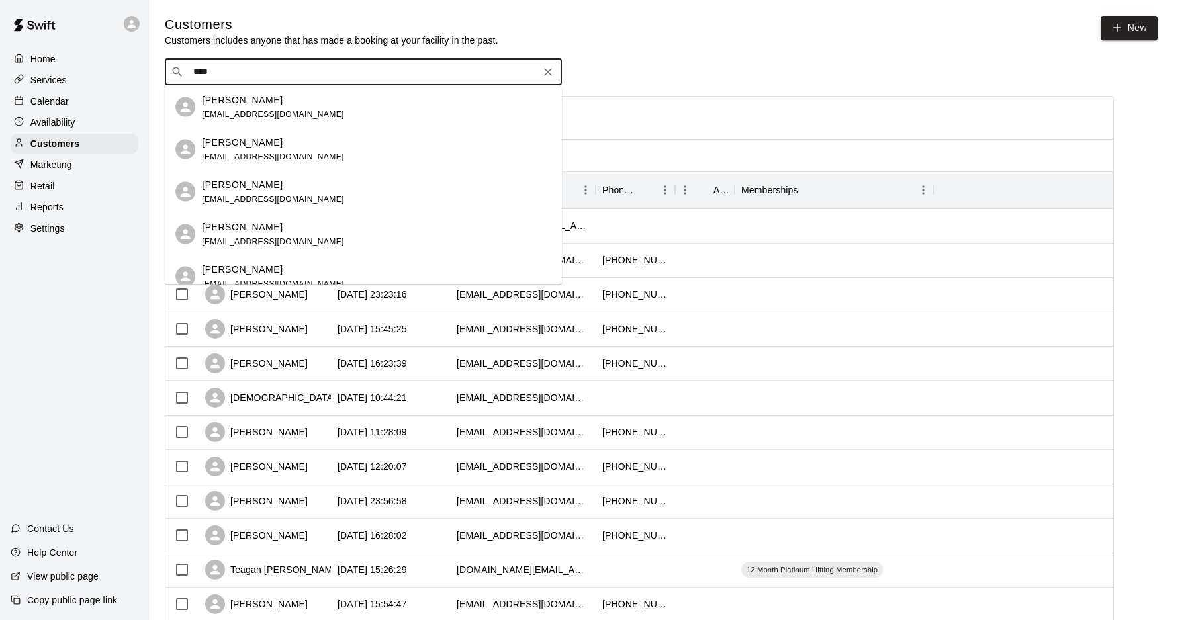
click at [312, 181] on div "[PERSON_NAME] [EMAIL_ADDRESS][DOMAIN_NAME]" at bounding box center [377, 191] width 350 height 28
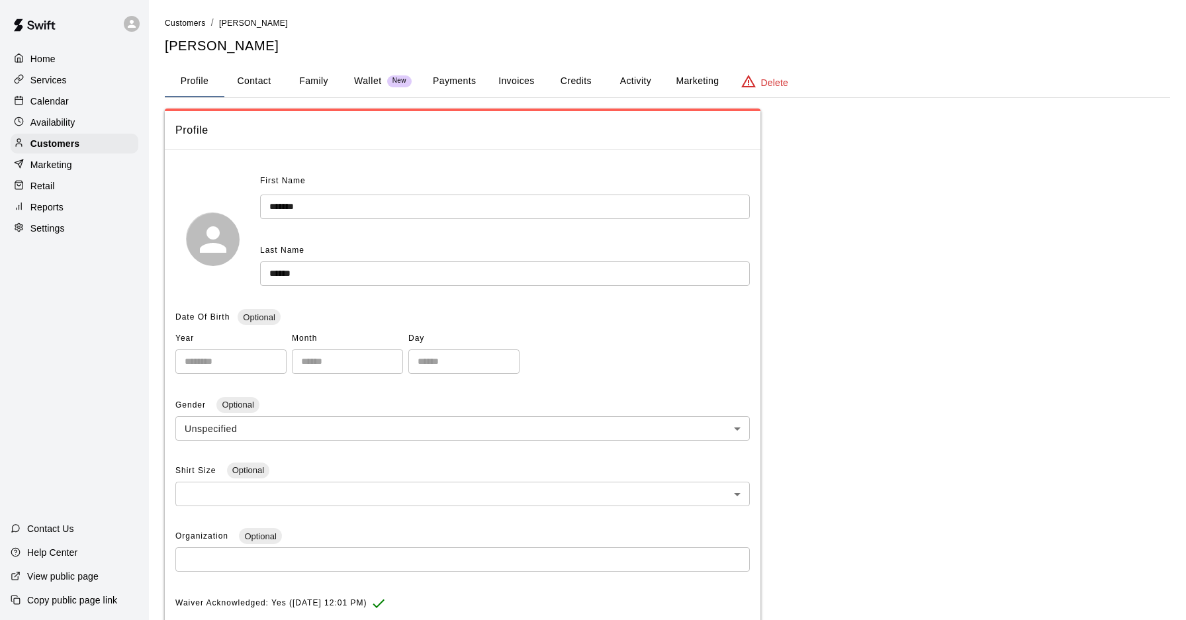
click at [254, 79] on button "Contact" at bounding box center [254, 82] width 60 height 32
select select "**"
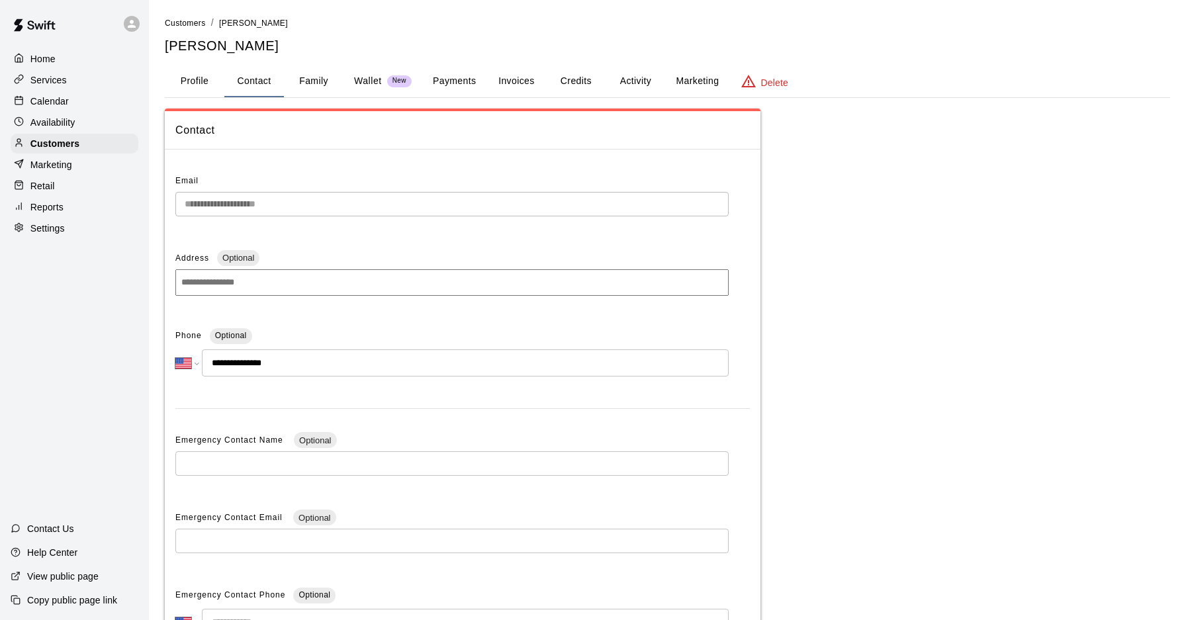
click at [326, 84] on button "Family" at bounding box center [314, 82] width 60 height 32
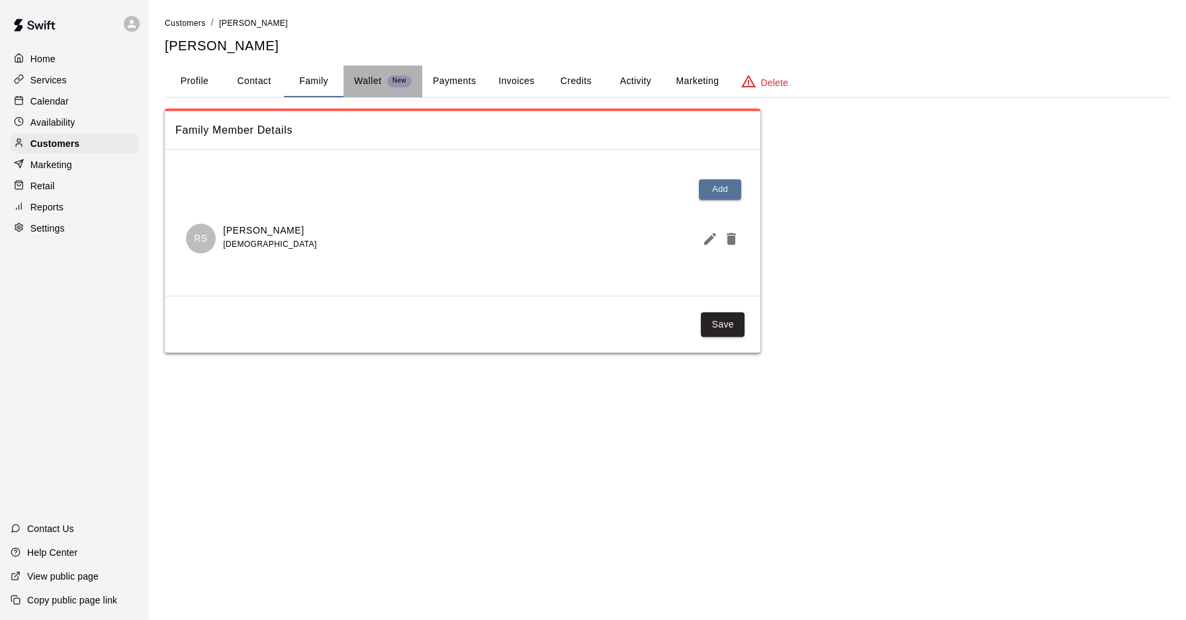
click at [369, 73] on button "Wallet New" at bounding box center [383, 82] width 79 height 32
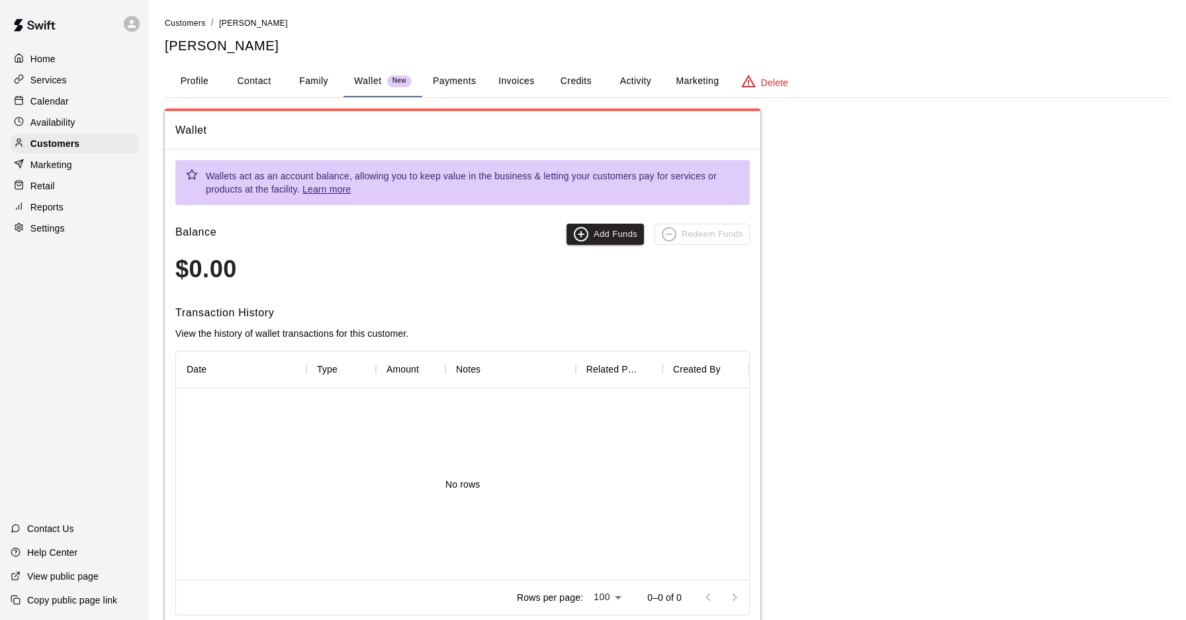
click at [295, 78] on button "Family" at bounding box center [314, 82] width 60 height 32
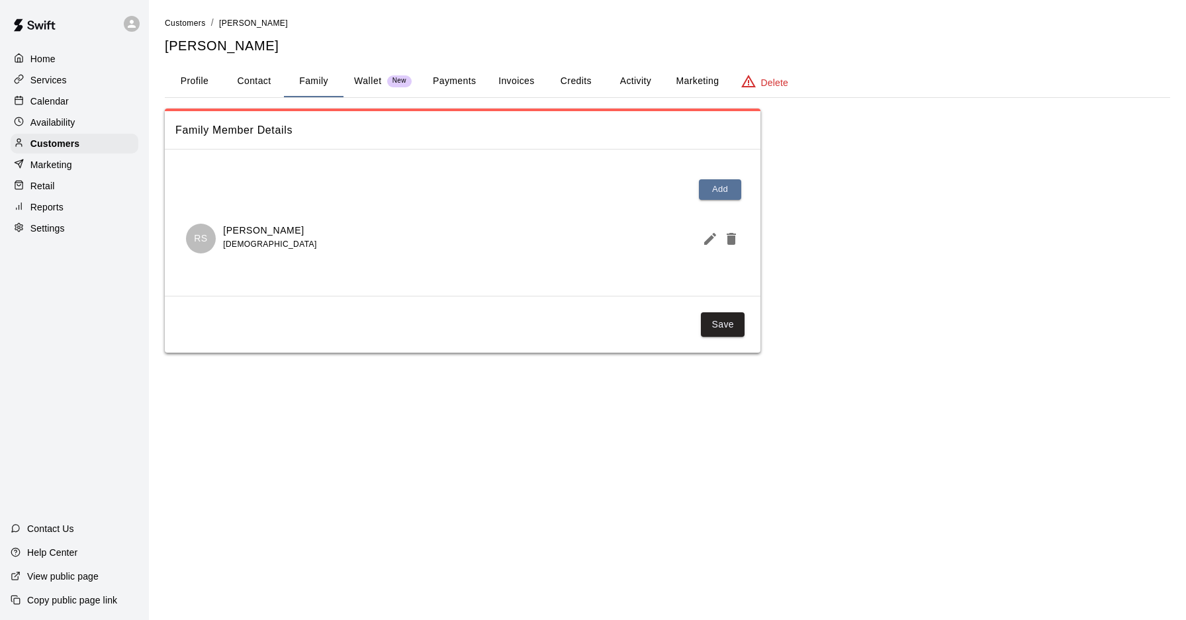
click at [265, 72] on button "Contact" at bounding box center [254, 82] width 60 height 32
select select "**"
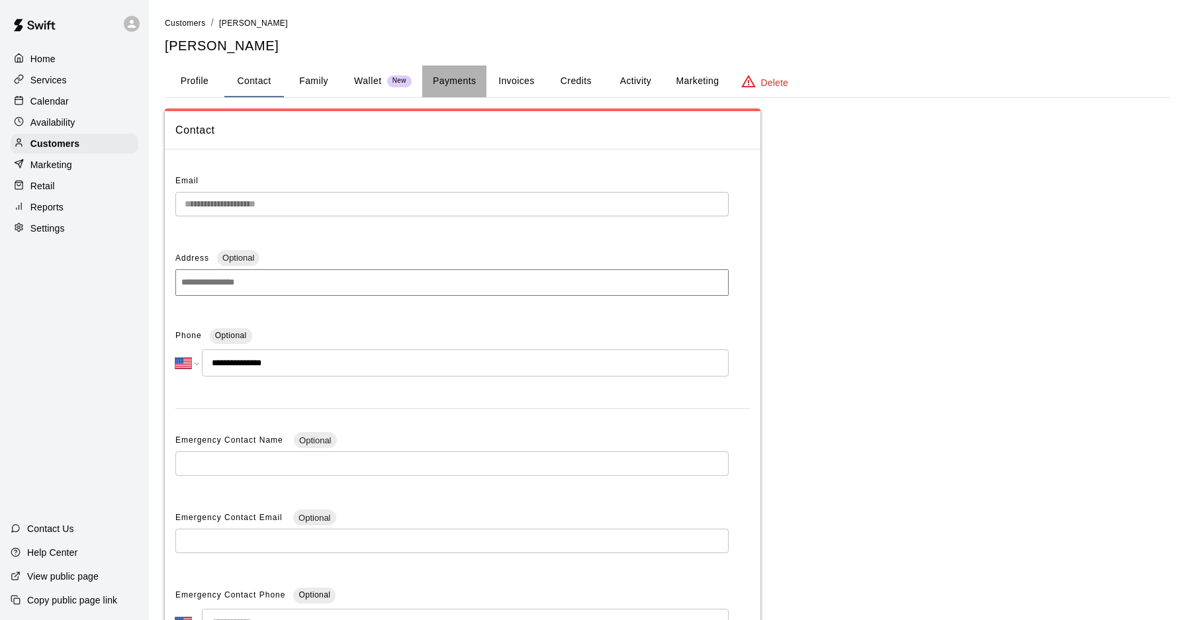
click at [445, 85] on button "Payments" at bounding box center [454, 82] width 64 height 32
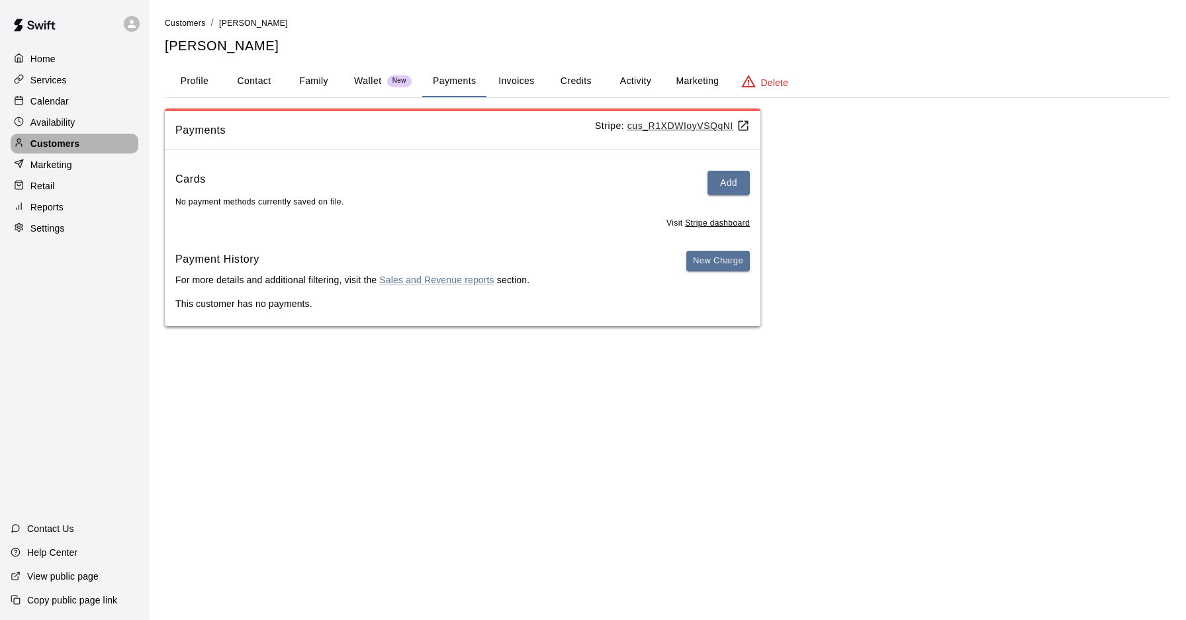
click at [59, 137] on p "Customers" at bounding box center [54, 143] width 49 height 13
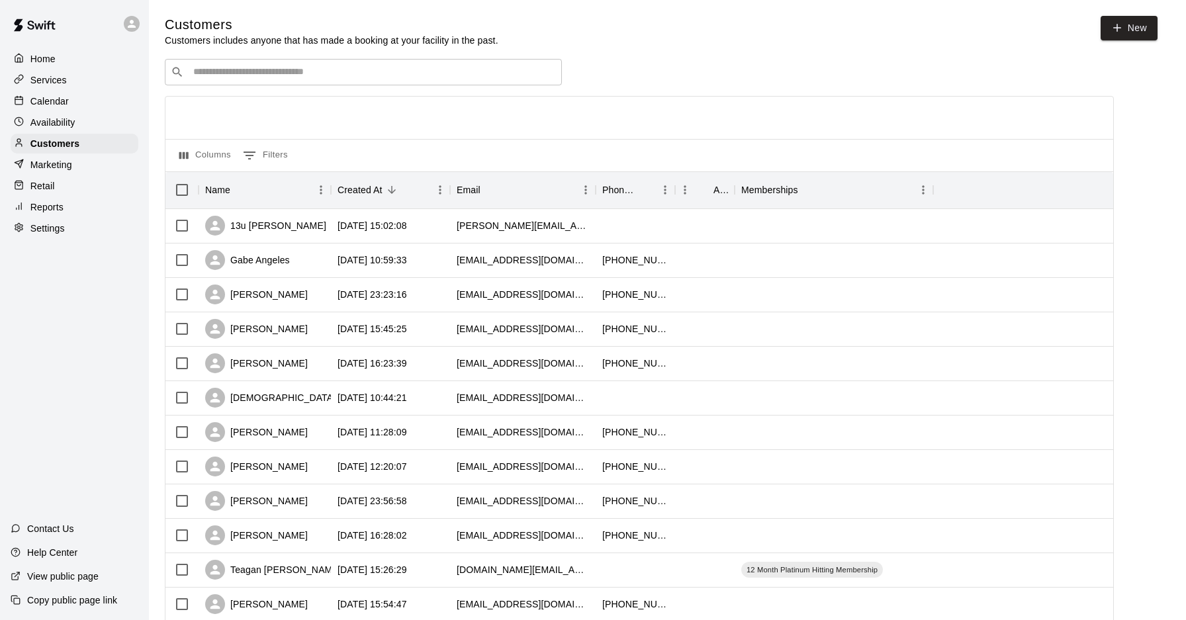
click at [262, 62] on div "​ ​" at bounding box center [363, 72] width 397 height 26
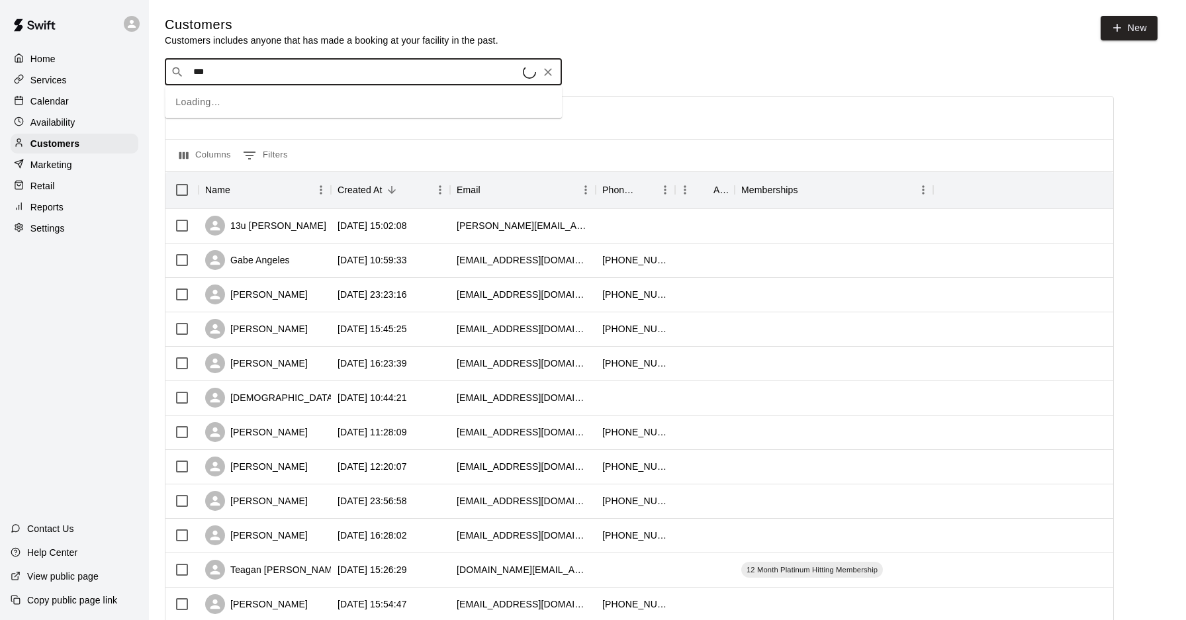
type input "****"
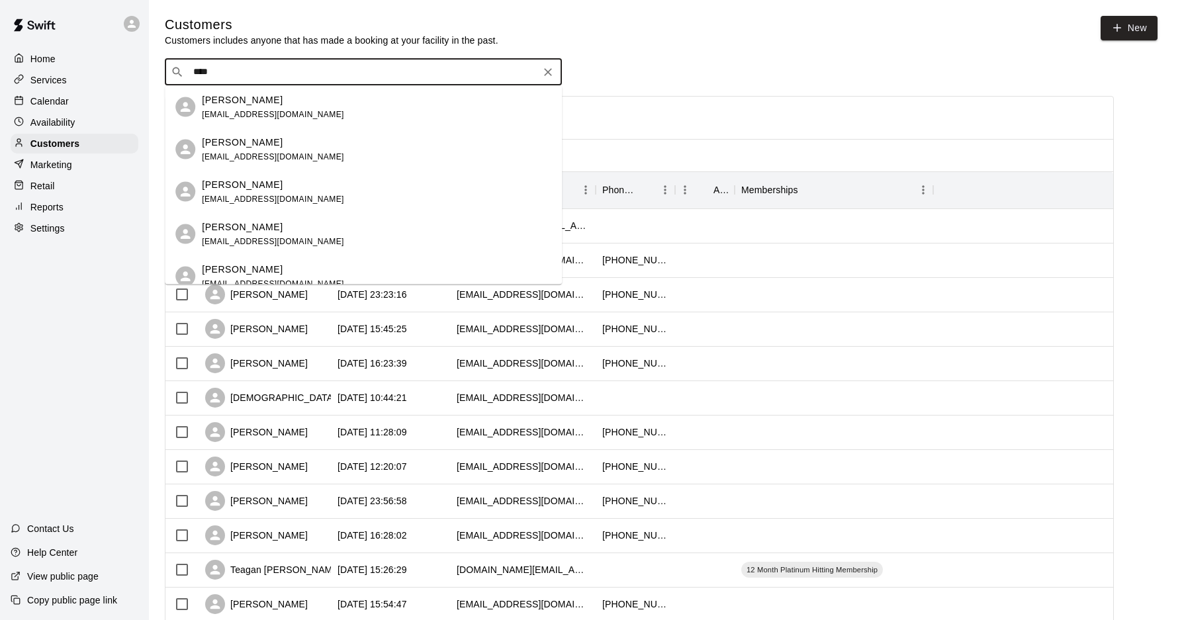
click at [307, 200] on div "[PERSON_NAME] [EMAIL_ADDRESS][DOMAIN_NAME]" at bounding box center [377, 191] width 350 height 28
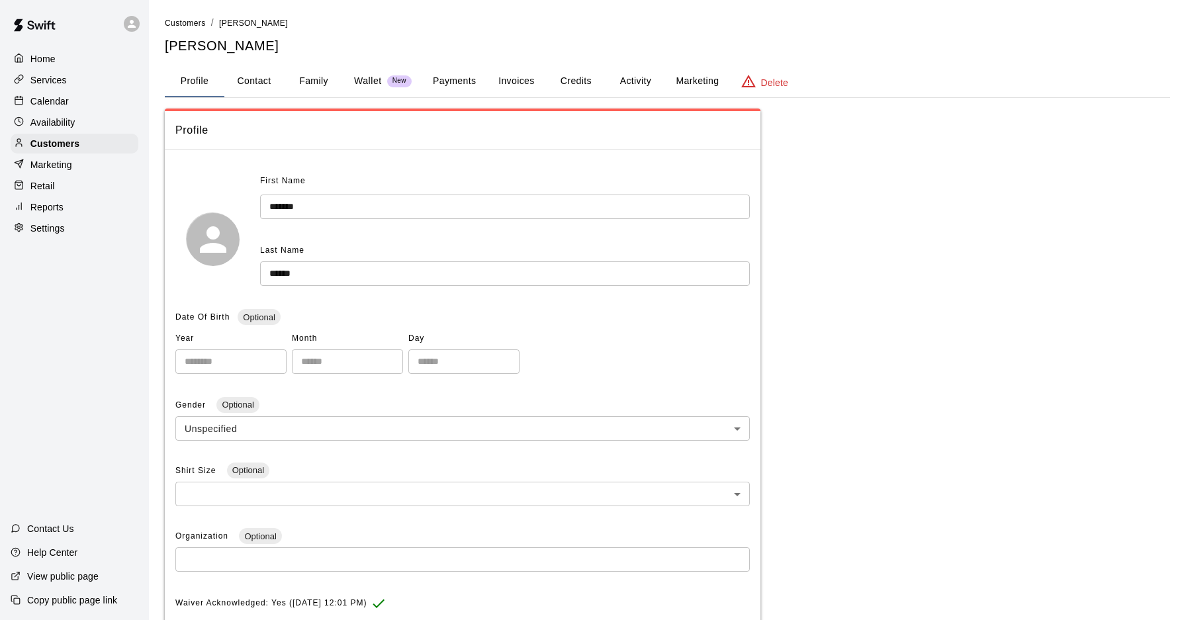
click at [462, 85] on button "Payments" at bounding box center [454, 82] width 64 height 32
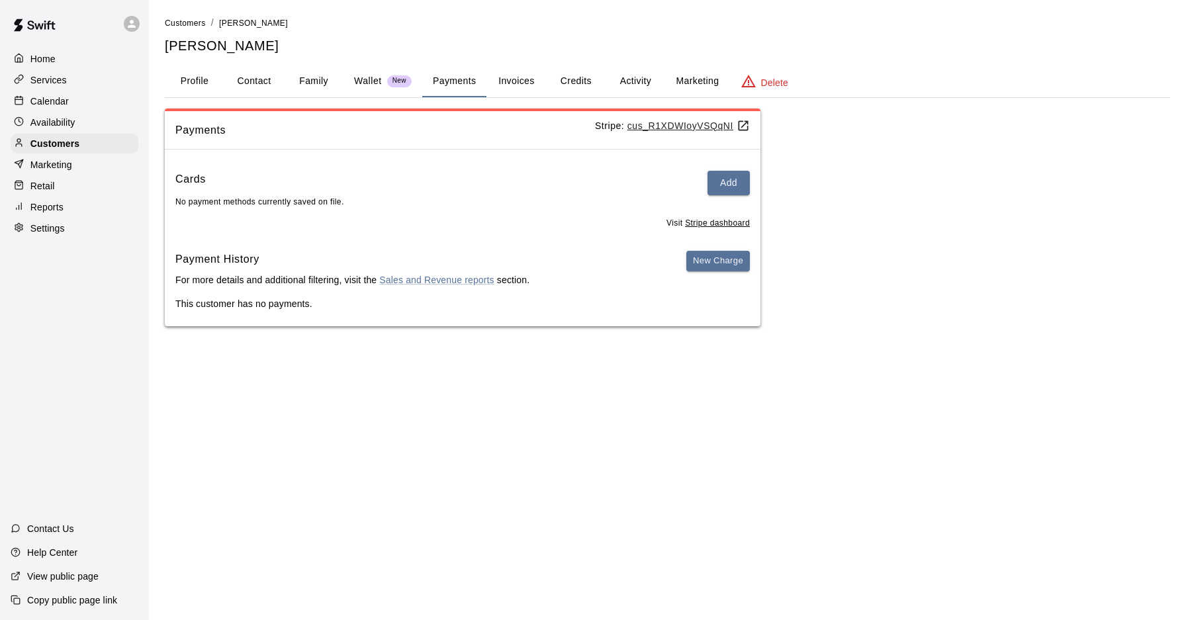
click at [399, 77] on span "New" at bounding box center [399, 81] width 24 height 9
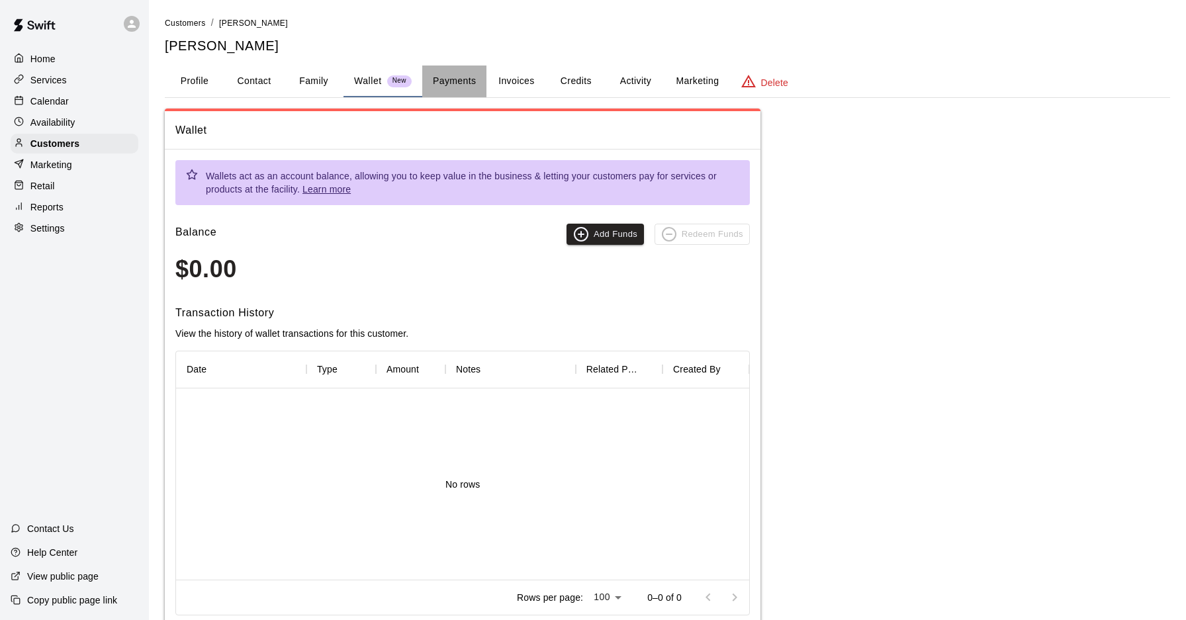
click at [434, 76] on button "Payments" at bounding box center [454, 82] width 64 height 32
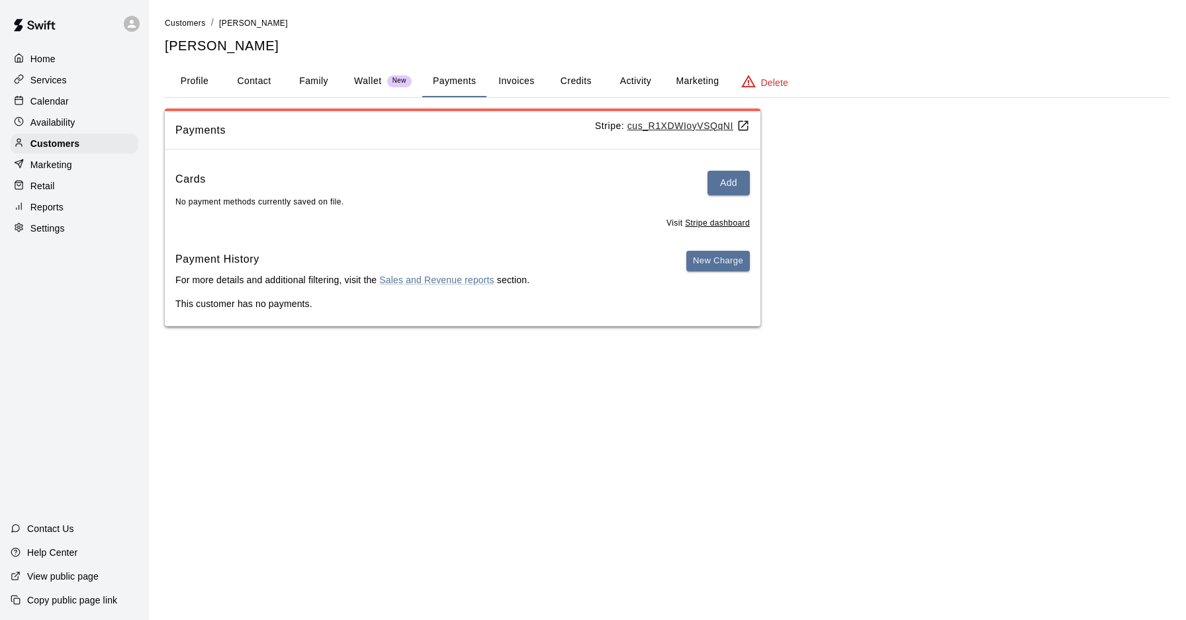
click at [269, 83] on button "Contact" at bounding box center [254, 82] width 60 height 32
select select "**"
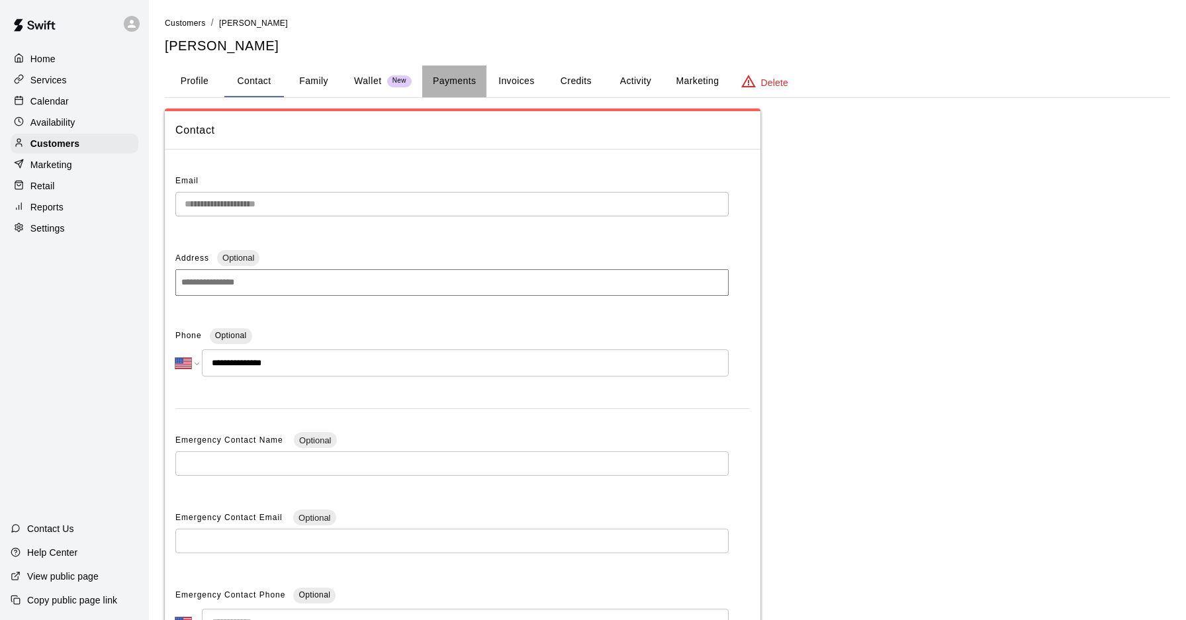
click at [461, 73] on button "Payments" at bounding box center [454, 82] width 64 height 32
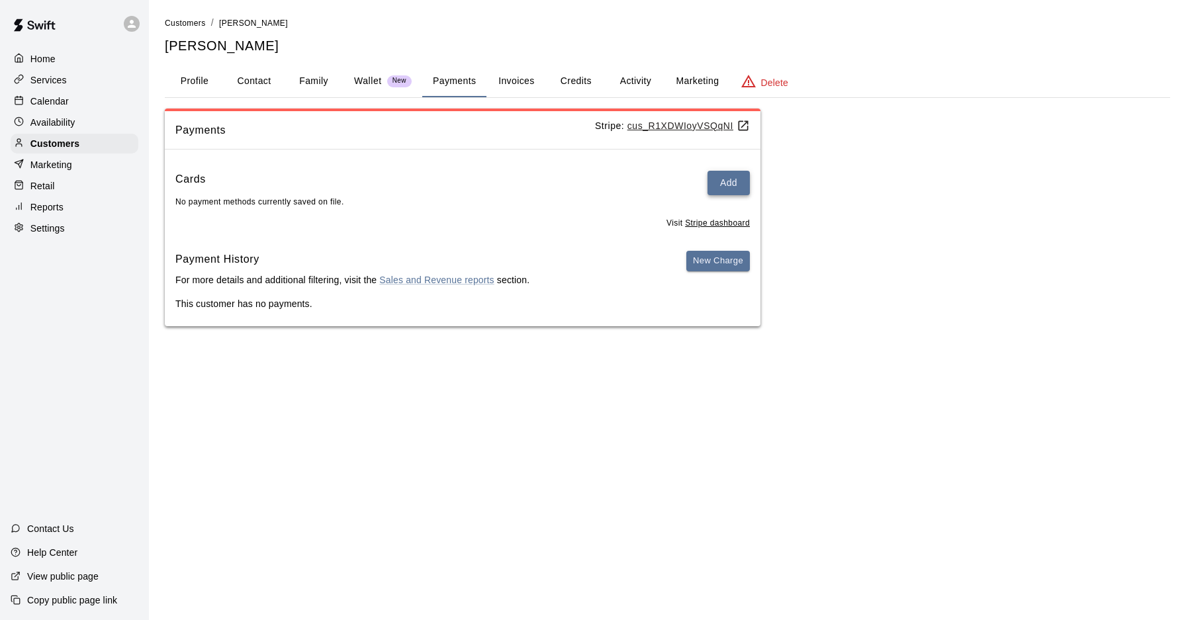
click at [727, 183] on button "Add" at bounding box center [729, 183] width 42 height 24
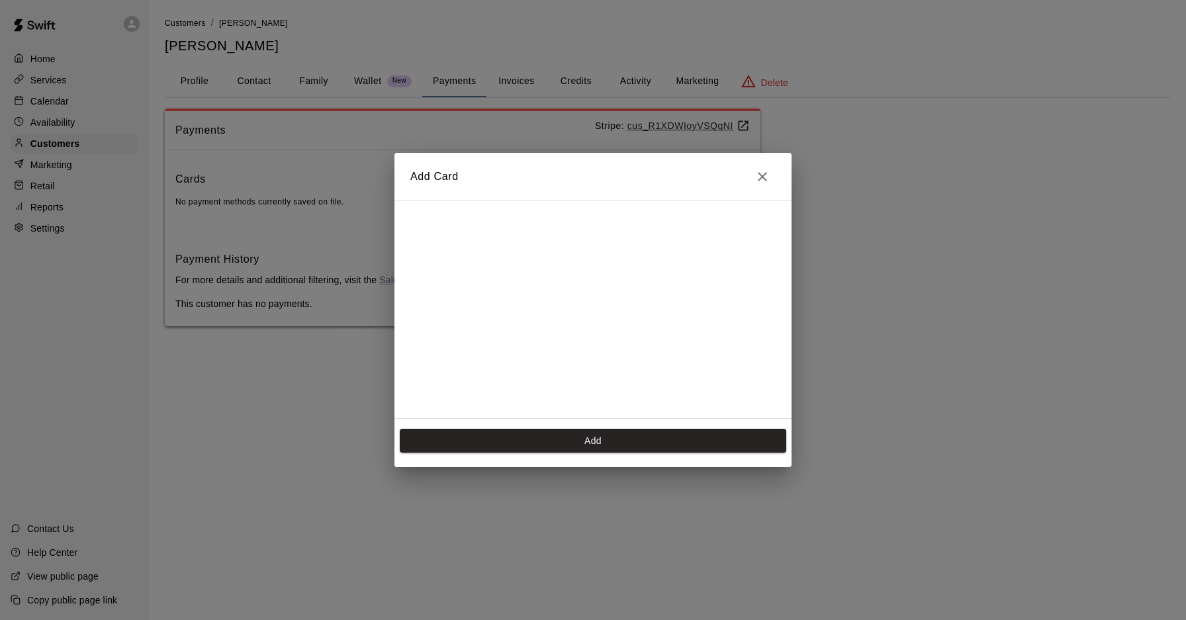
scroll to position [234, 0]
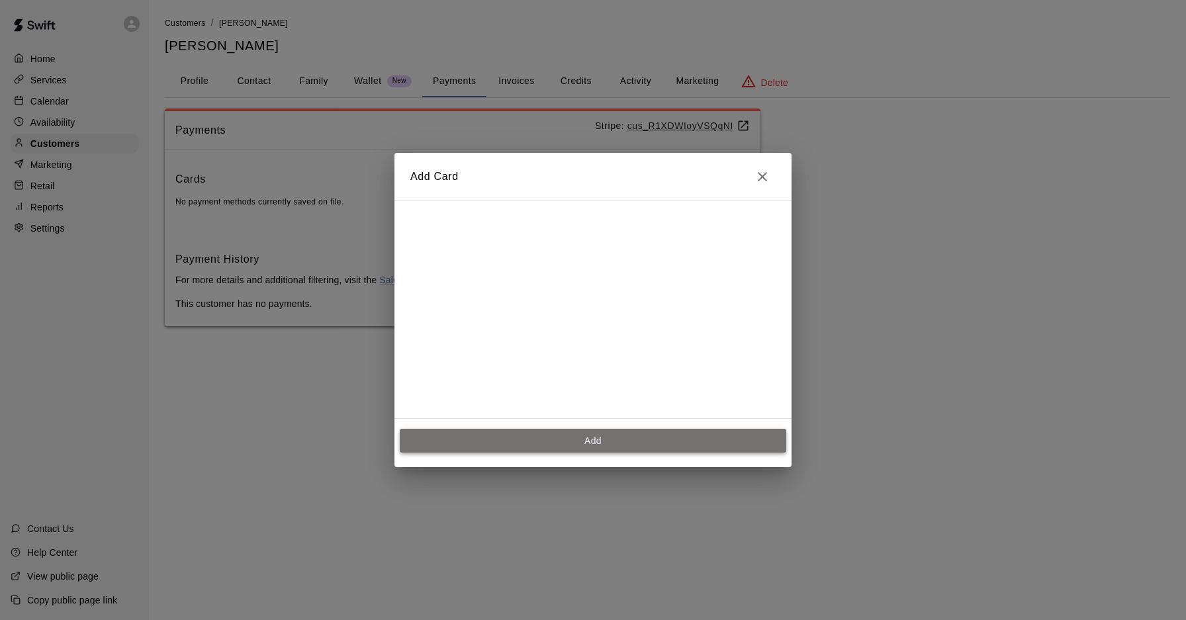
click at [571, 438] on button "Add" at bounding box center [593, 441] width 387 height 24
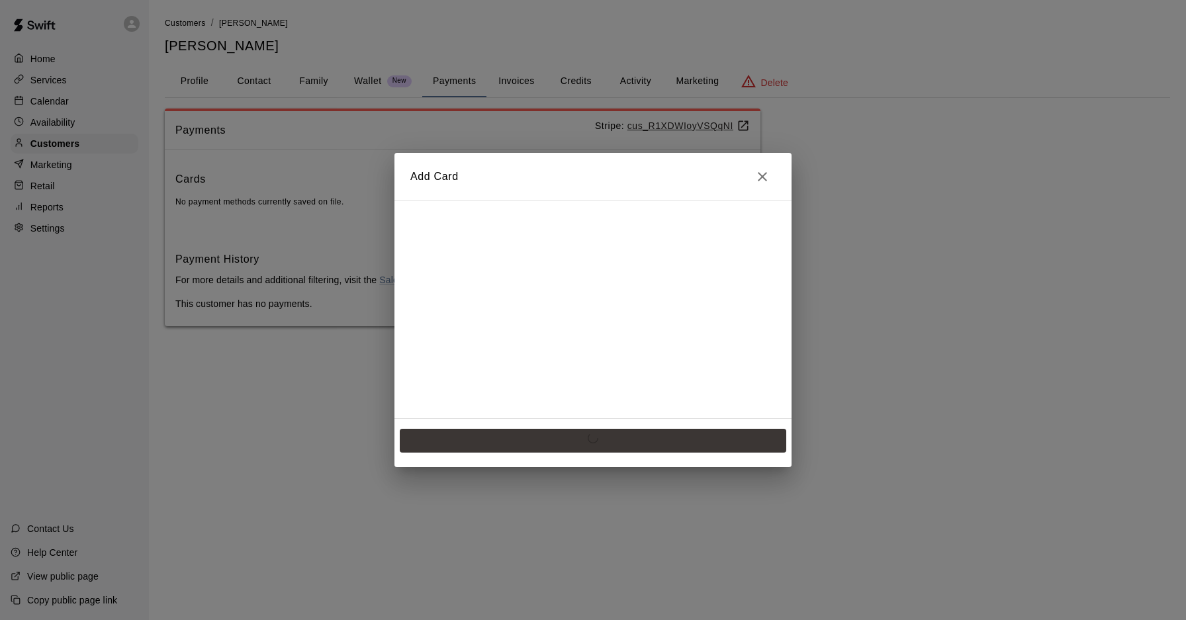
scroll to position [0, 0]
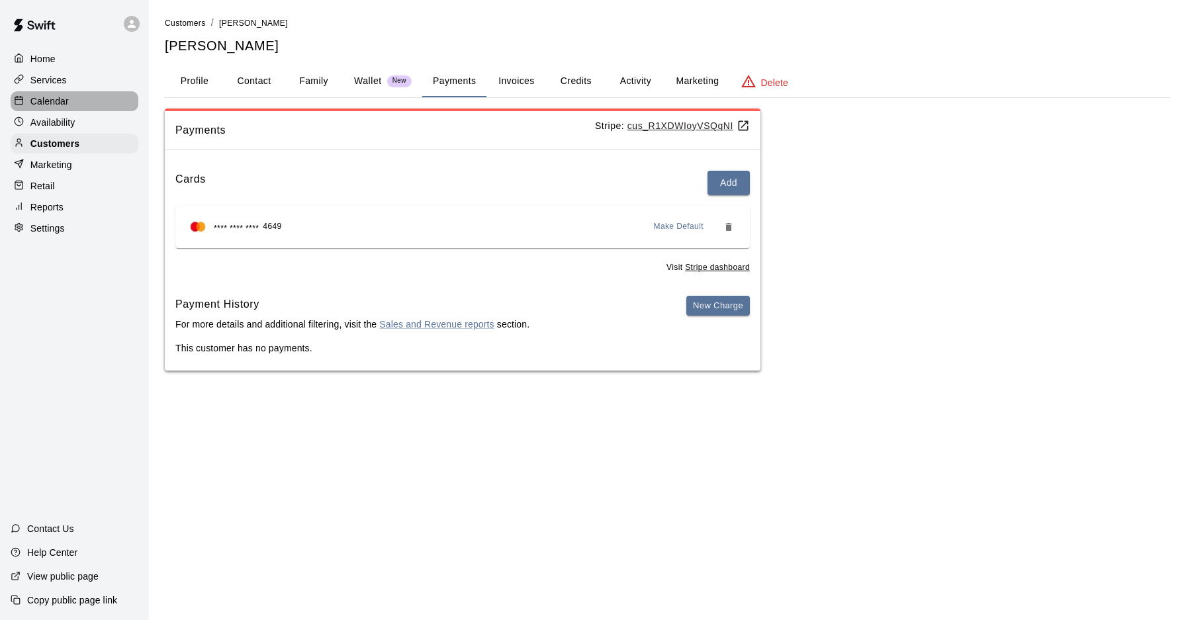
click at [61, 96] on p "Calendar" at bounding box center [49, 101] width 38 height 13
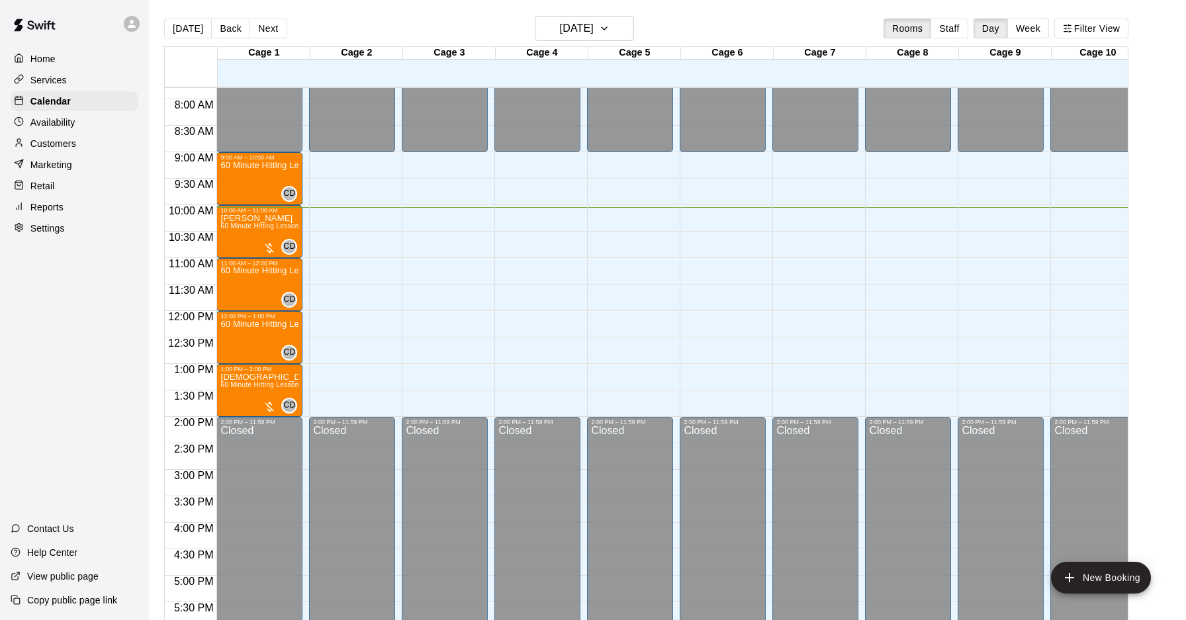
scroll to position [412, 0]
click at [254, 196] on div "60 Minute Hitting Lesson" at bounding box center [259, 472] width 78 height 620
click at [234, 213] on img "edit" at bounding box center [234, 206] width 15 height 15
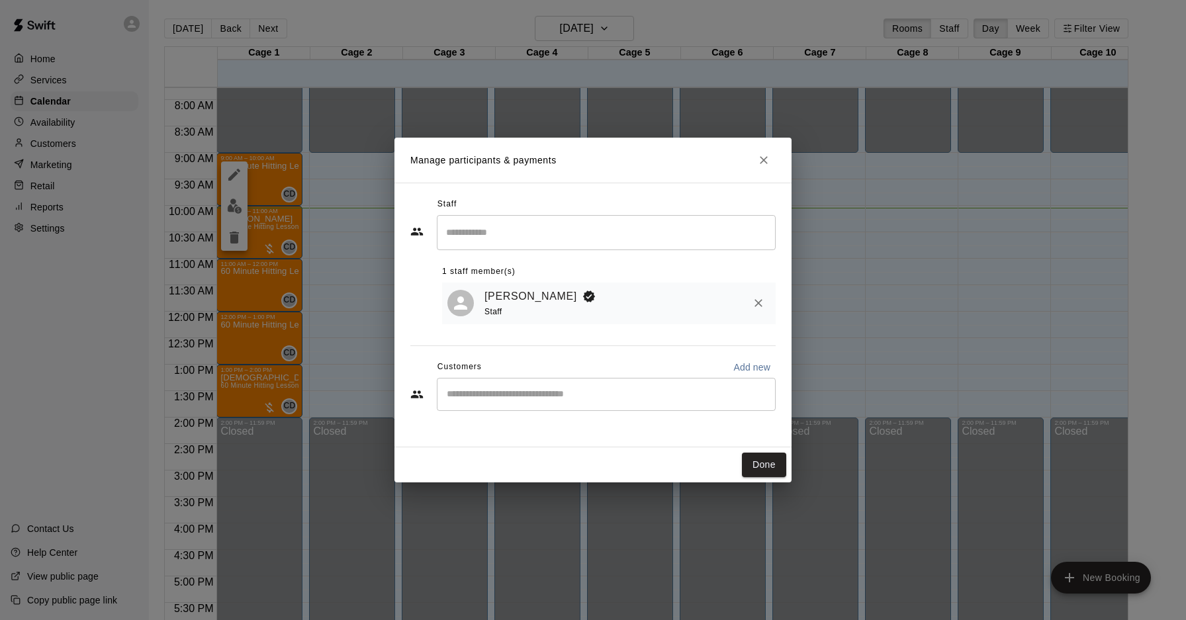
click at [543, 394] on input "Start typing to search customers..." at bounding box center [606, 394] width 327 height 13
type input "***"
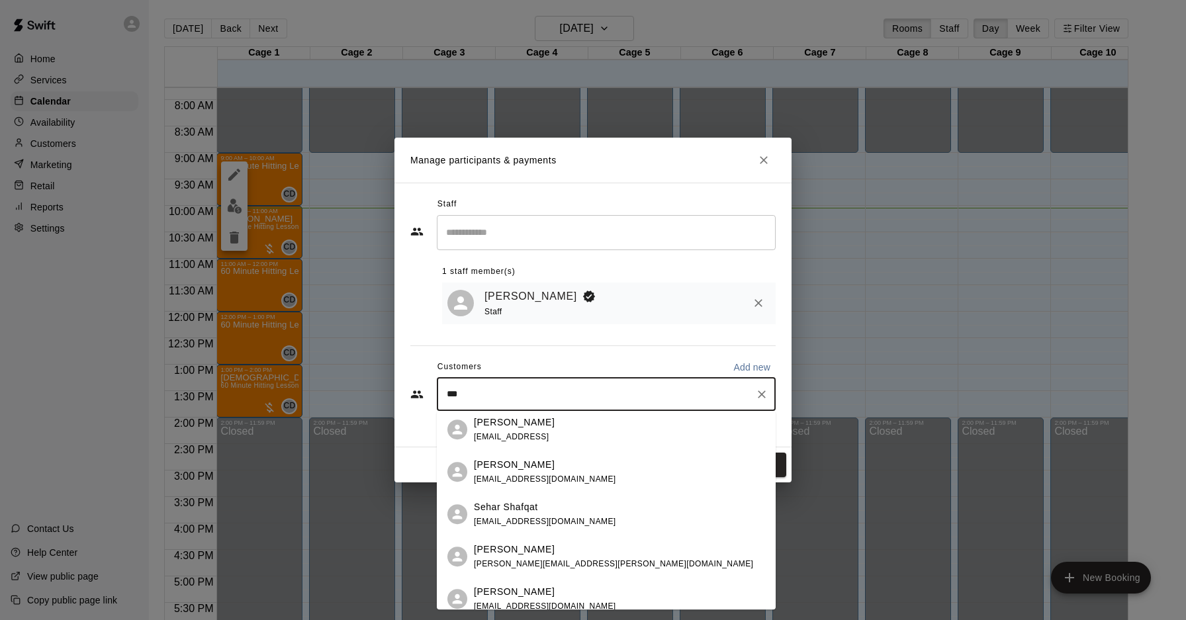
scroll to position [180, 0]
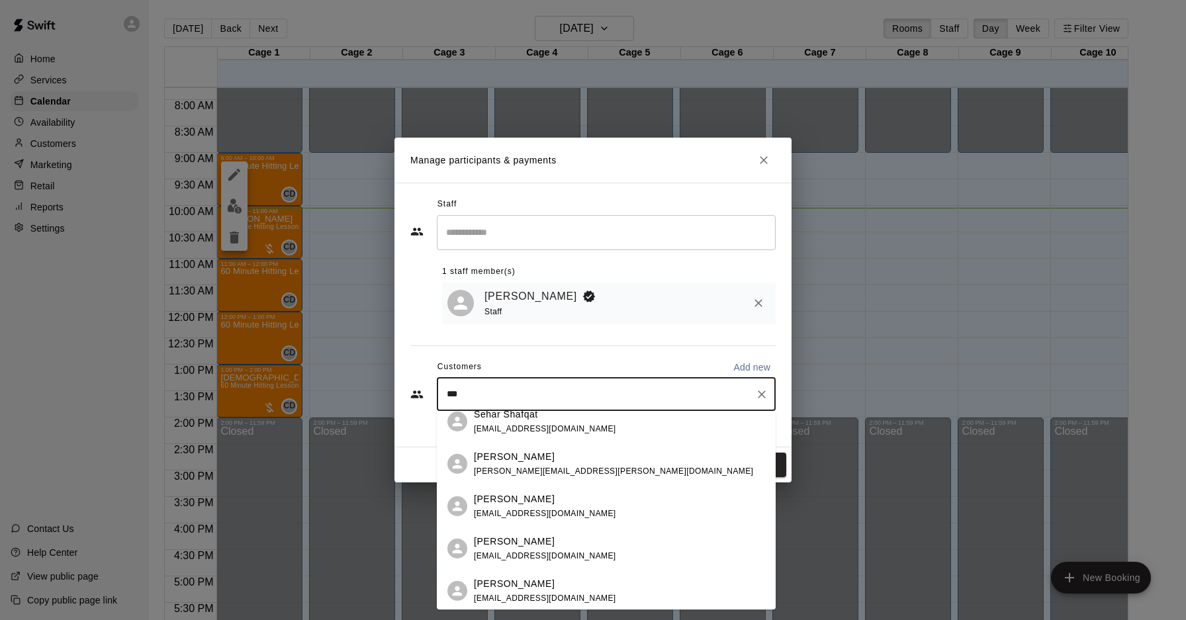
click at [563, 499] on div "[PERSON_NAME]" at bounding box center [545, 500] width 142 height 14
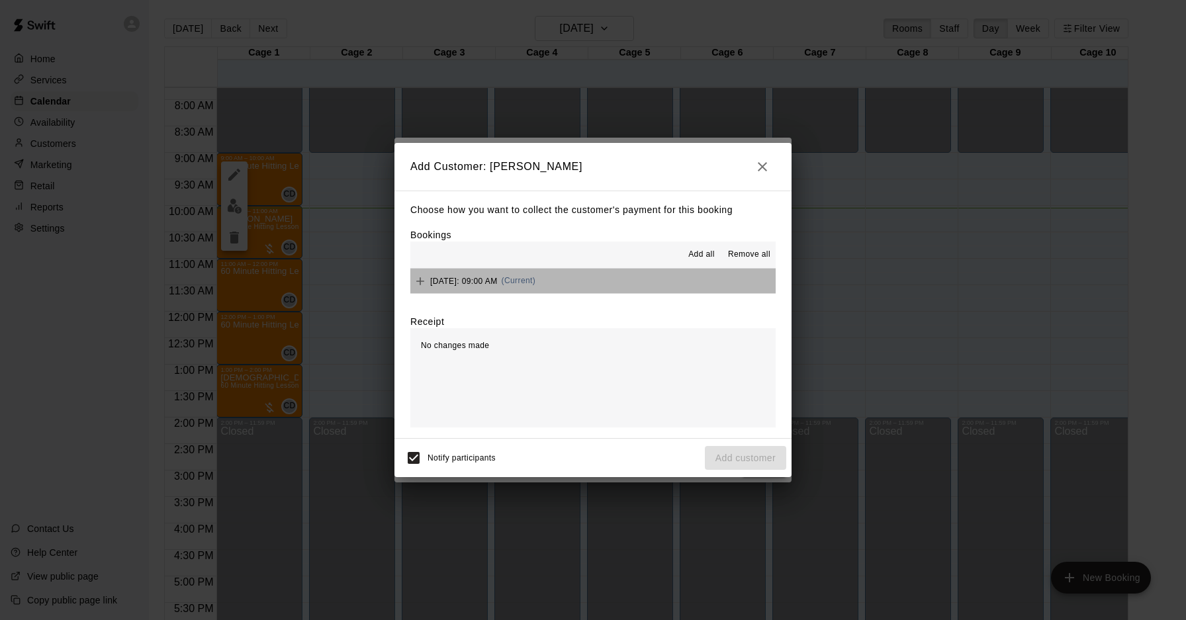
click at [536, 283] on span "(Current)" at bounding box center [519, 280] width 34 height 9
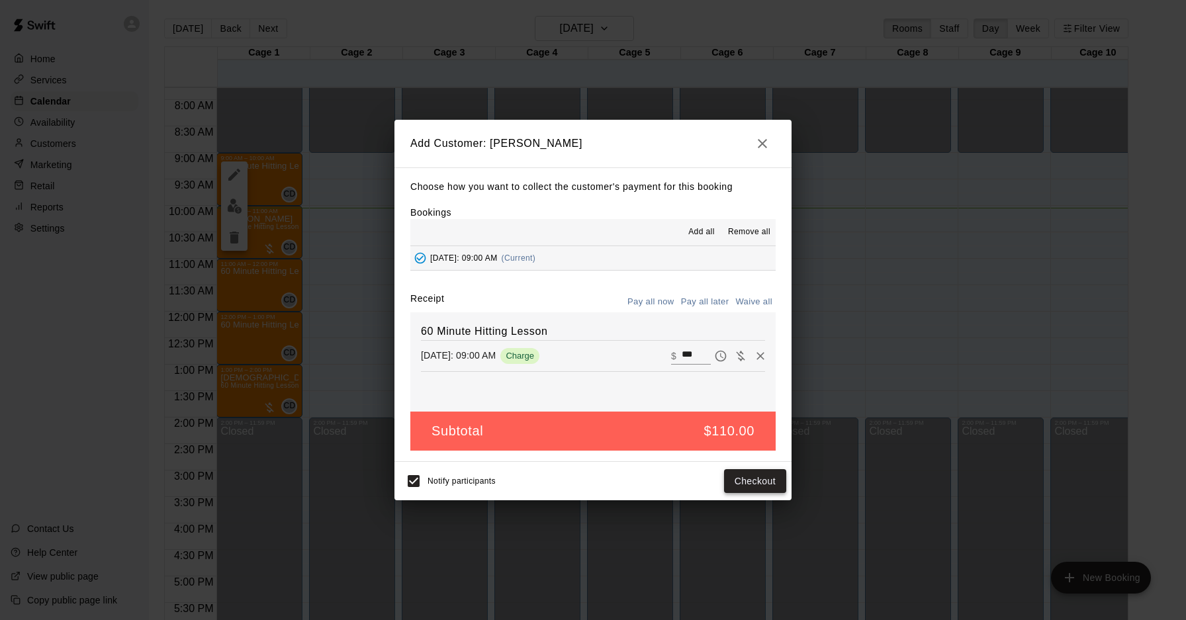
click at [753, 478] on button "Checkout" at bounding box center [755, 481] width 62 height 24
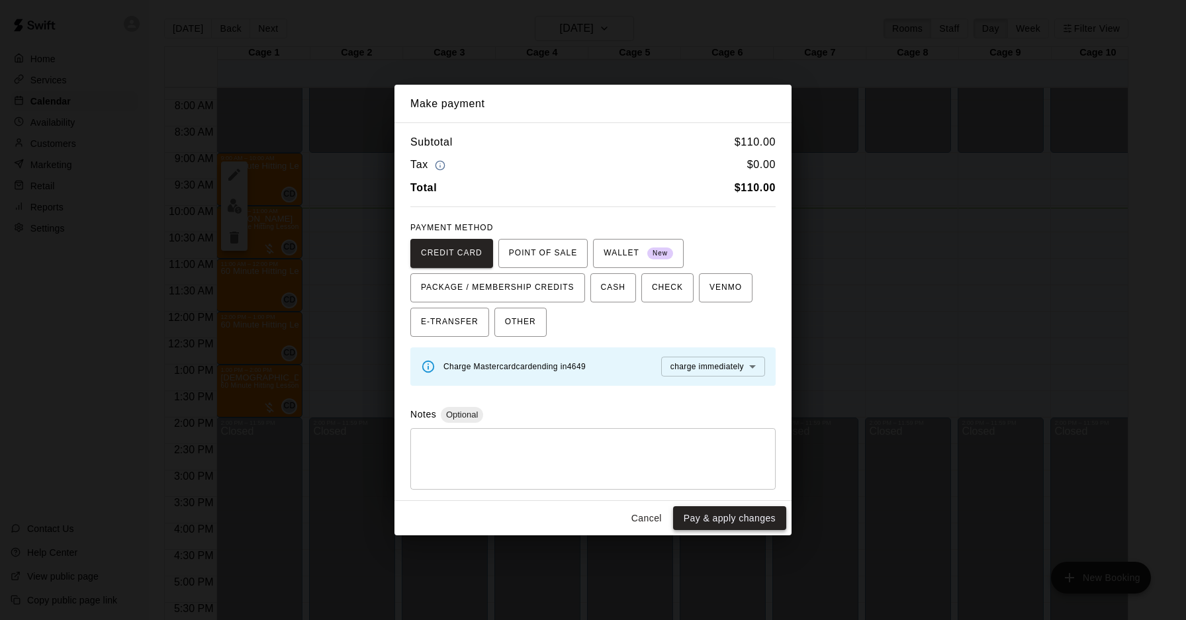
click at [744, 525] on button "Pay & apply changes" at bounding box center [729, 518] width 113 height 24
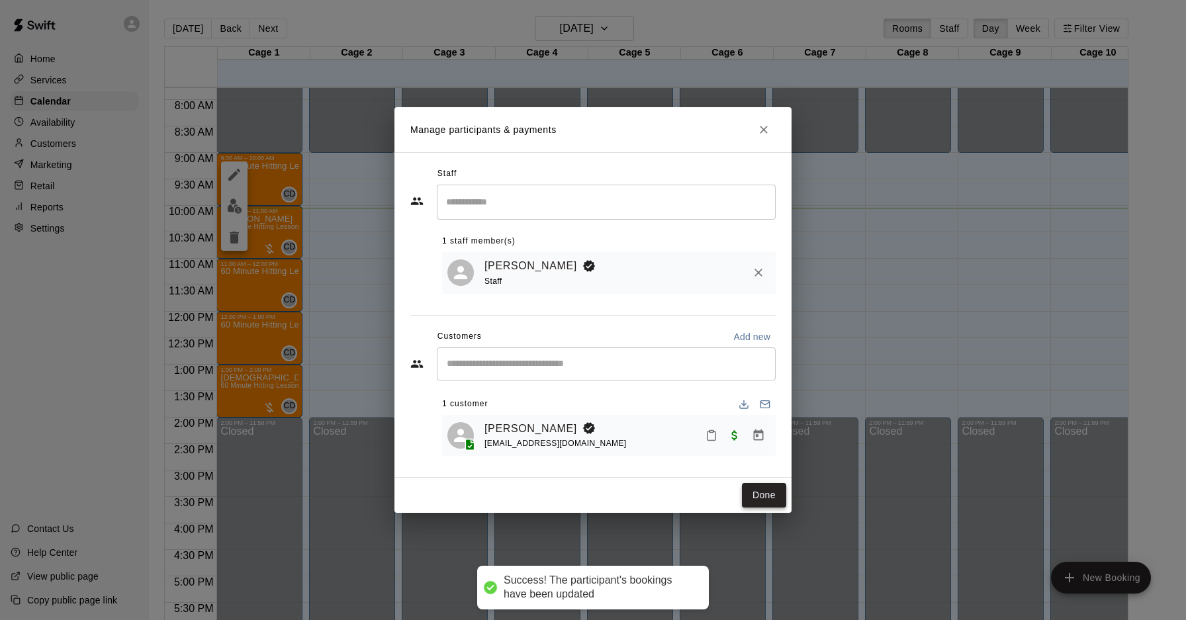
click at [759, 499] on button "Done" at bounding box center [764, 495] width 44 height 24
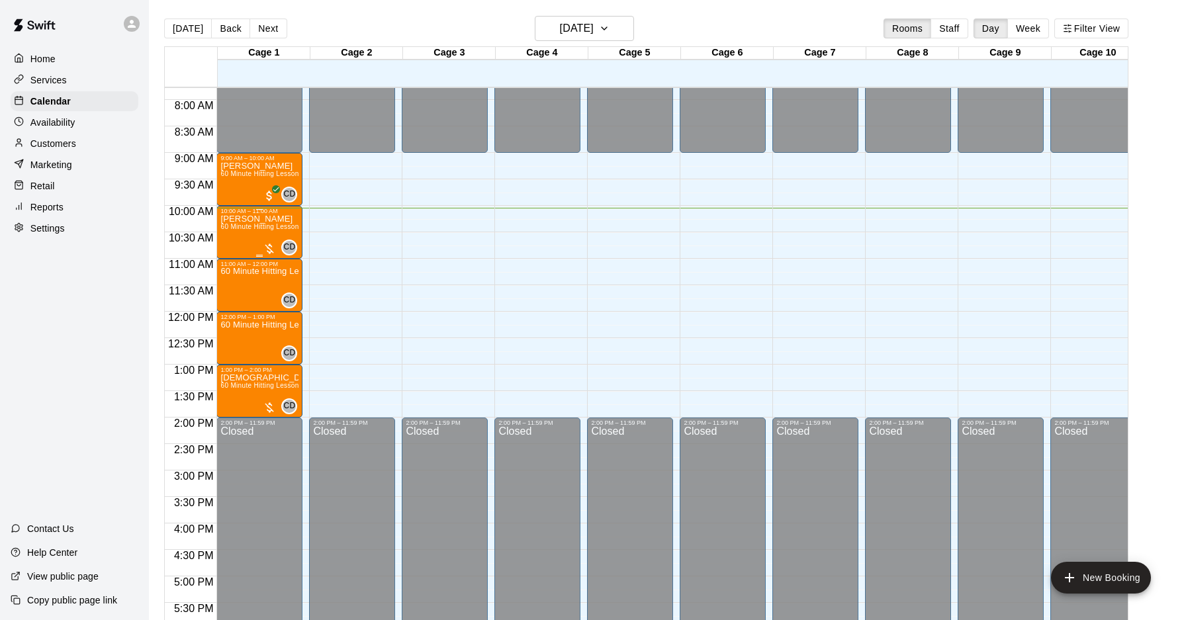
click at [269, 247] on div at bounding box center [269, 248] width 13 height 13
click at [280, 290] on img "edit" at bounding box center [276, 286] width 15 height 15
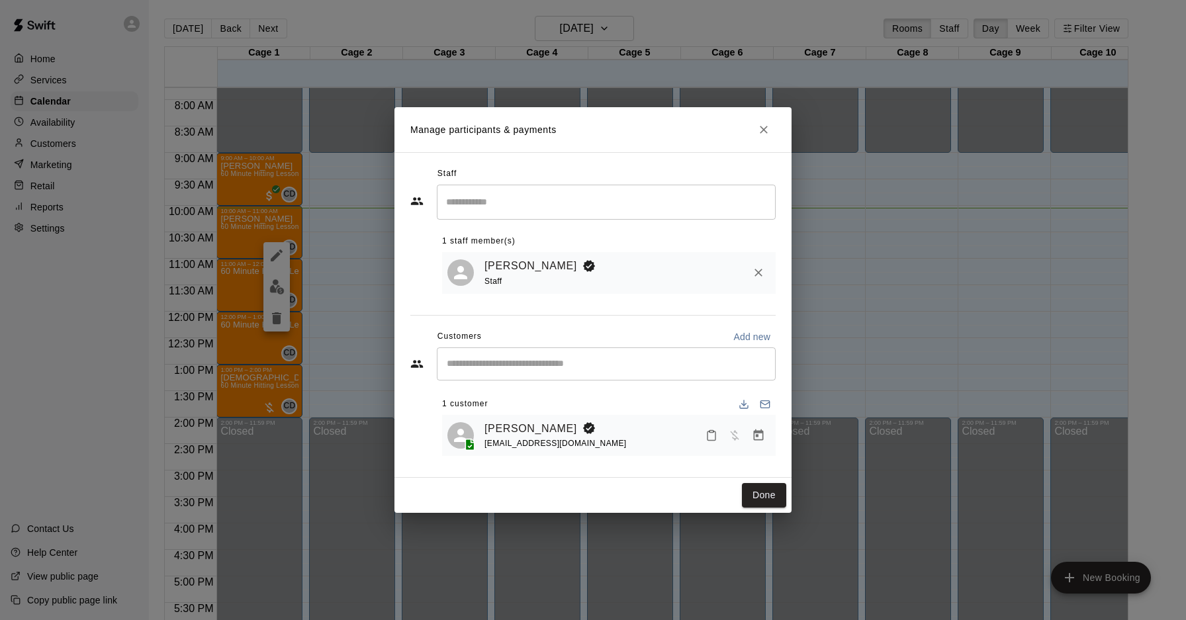
click at [763, 436] on icon "Manage bookings & payment" at bounding box center [758, 435] width 13 height 13
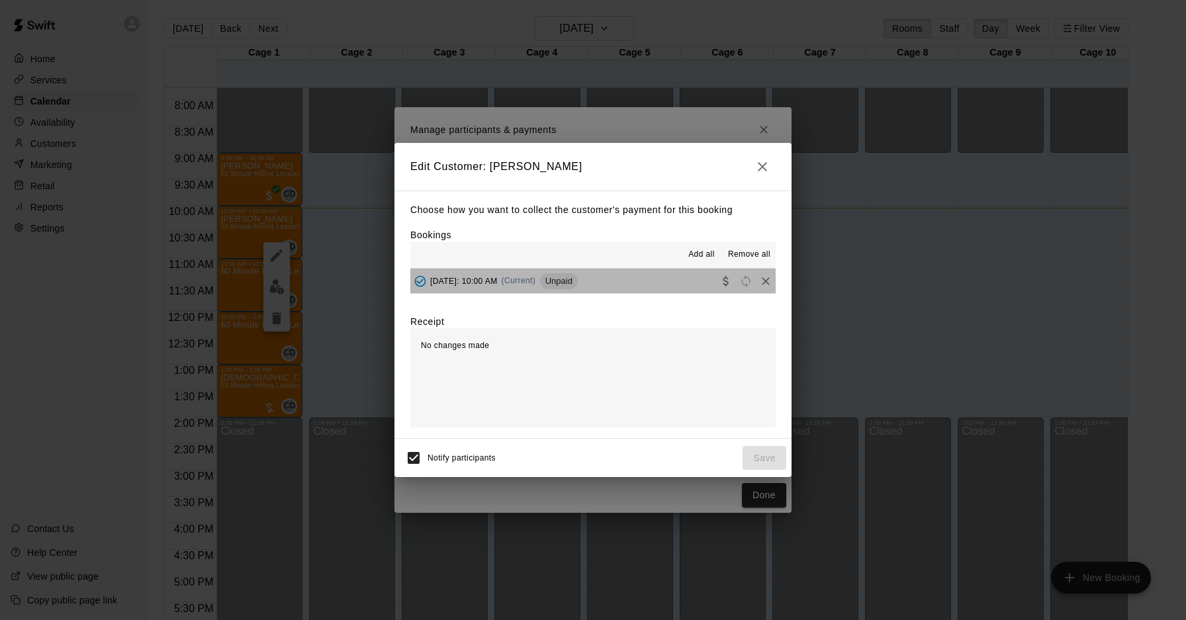
click at [536, 283] on span "(Current)" at bounding box center [519, 280] width 34 height 9
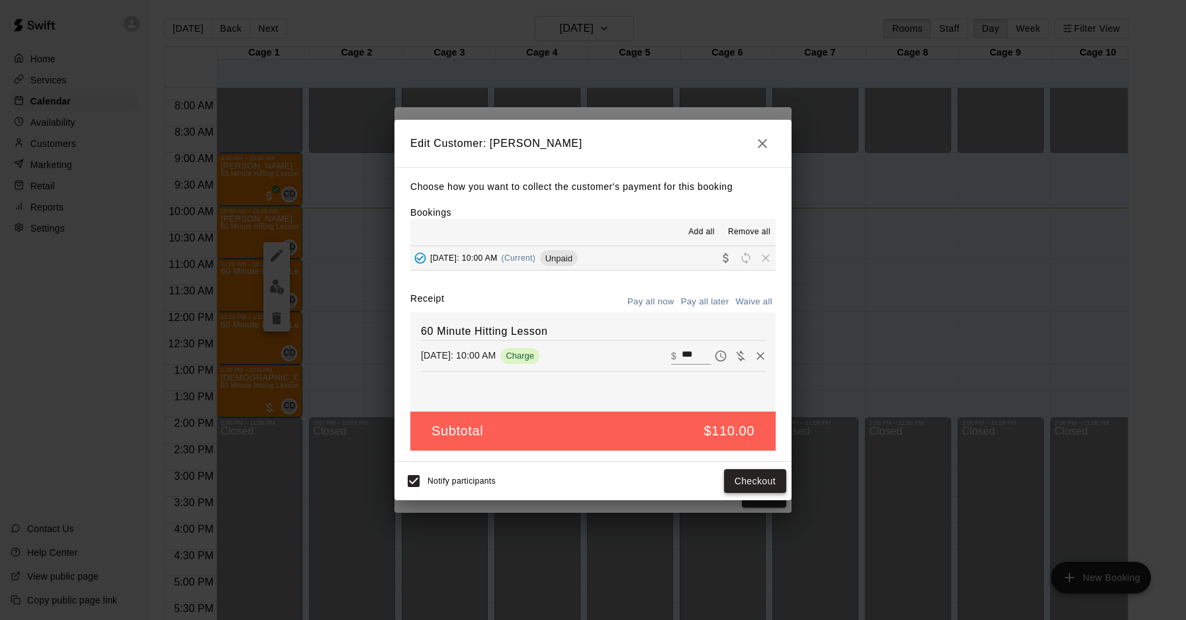
click at [757, 477] on button "Checkout" at bounding box center [755, 481] width 62 height 24
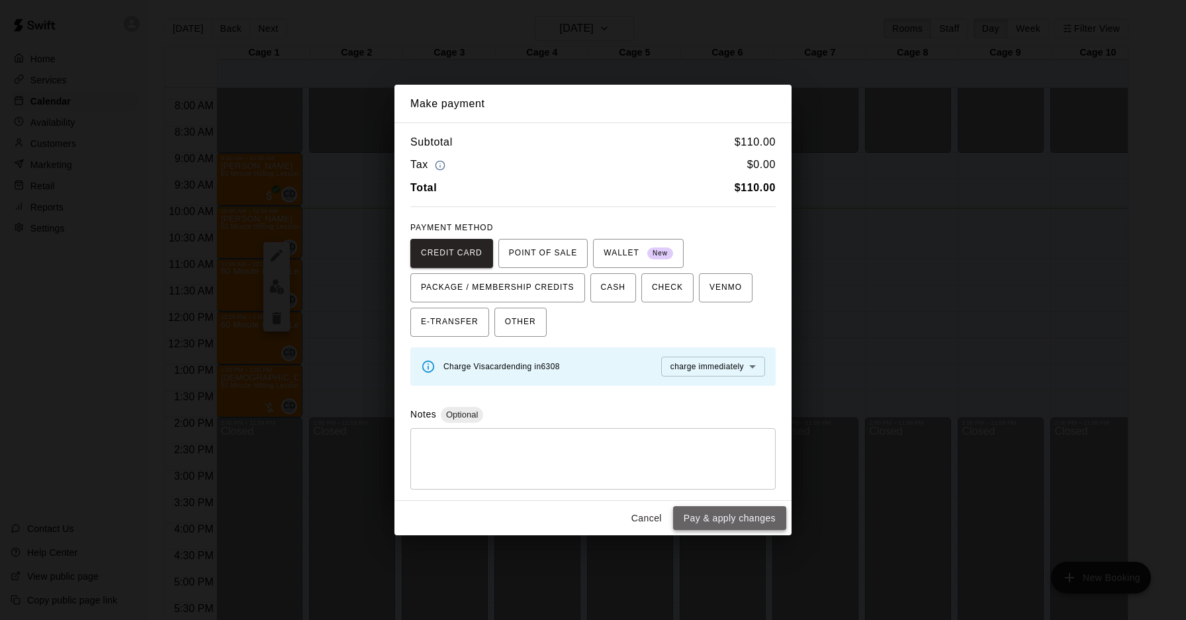
click at [756, 519] on button "Pay & apply changes" at bounding box center [729, 518] width 113 height 24
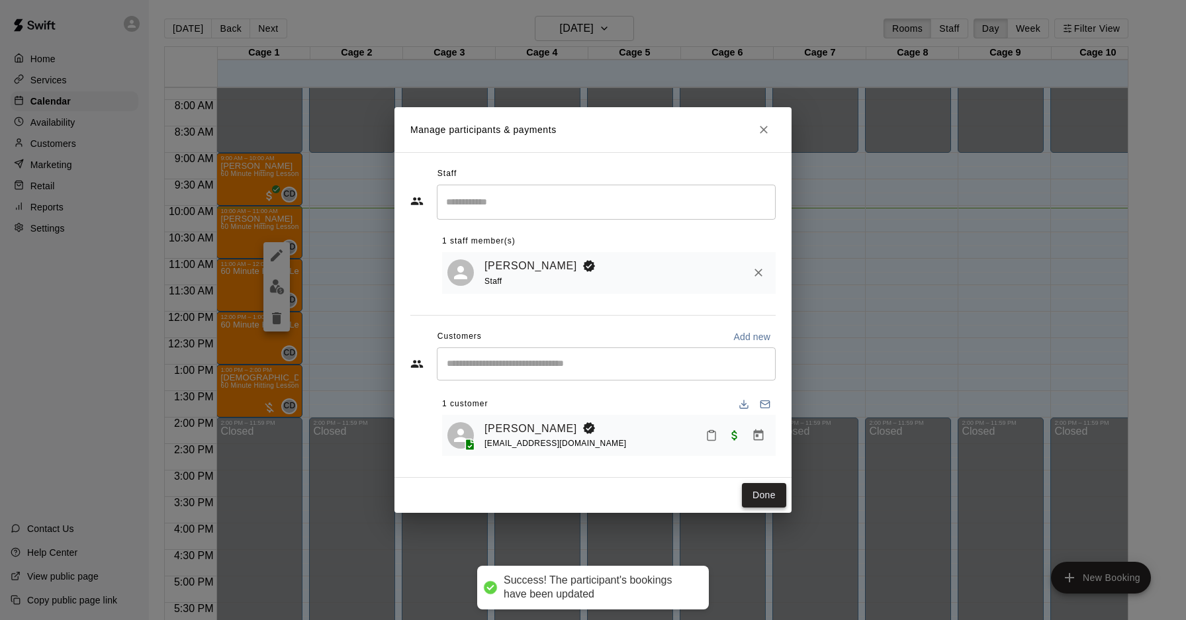
click at [765, 498] on button "Done" at bounding box center [764, 495] width 44 height 24
